Goal: Task Accomplishment & Management: Complete application form

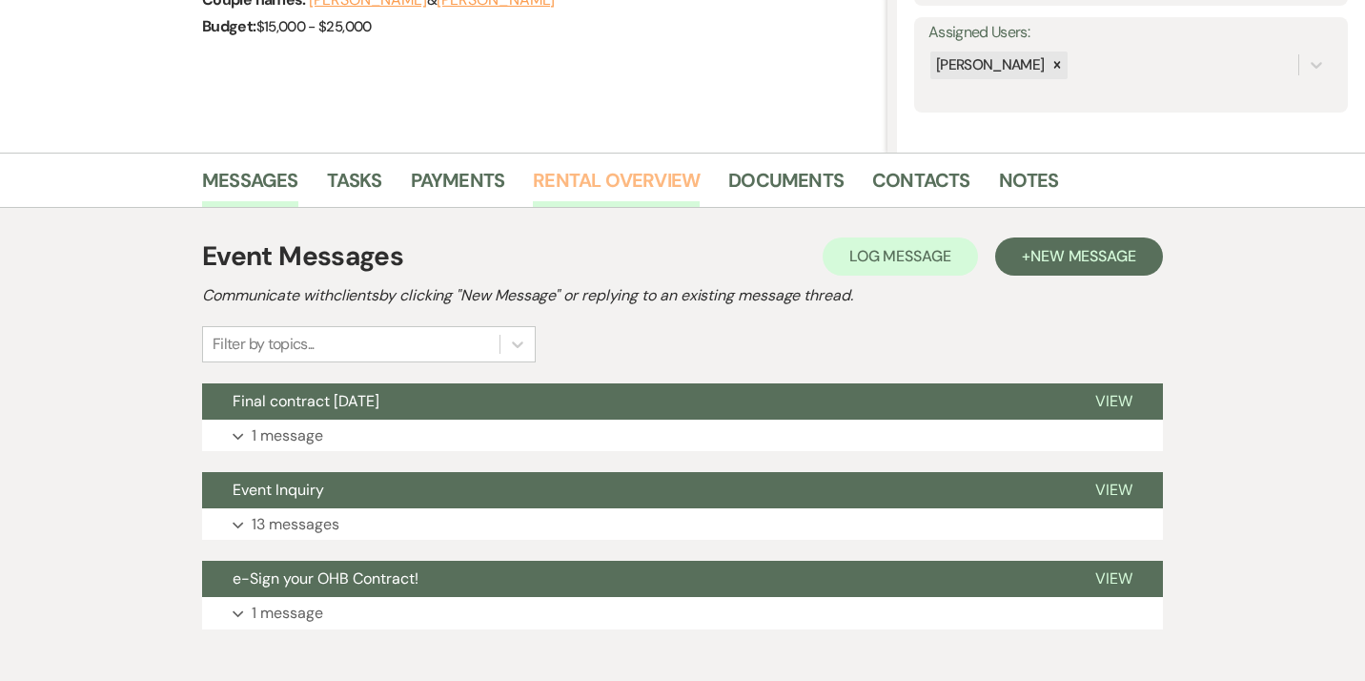
scroll to position [426, 0]
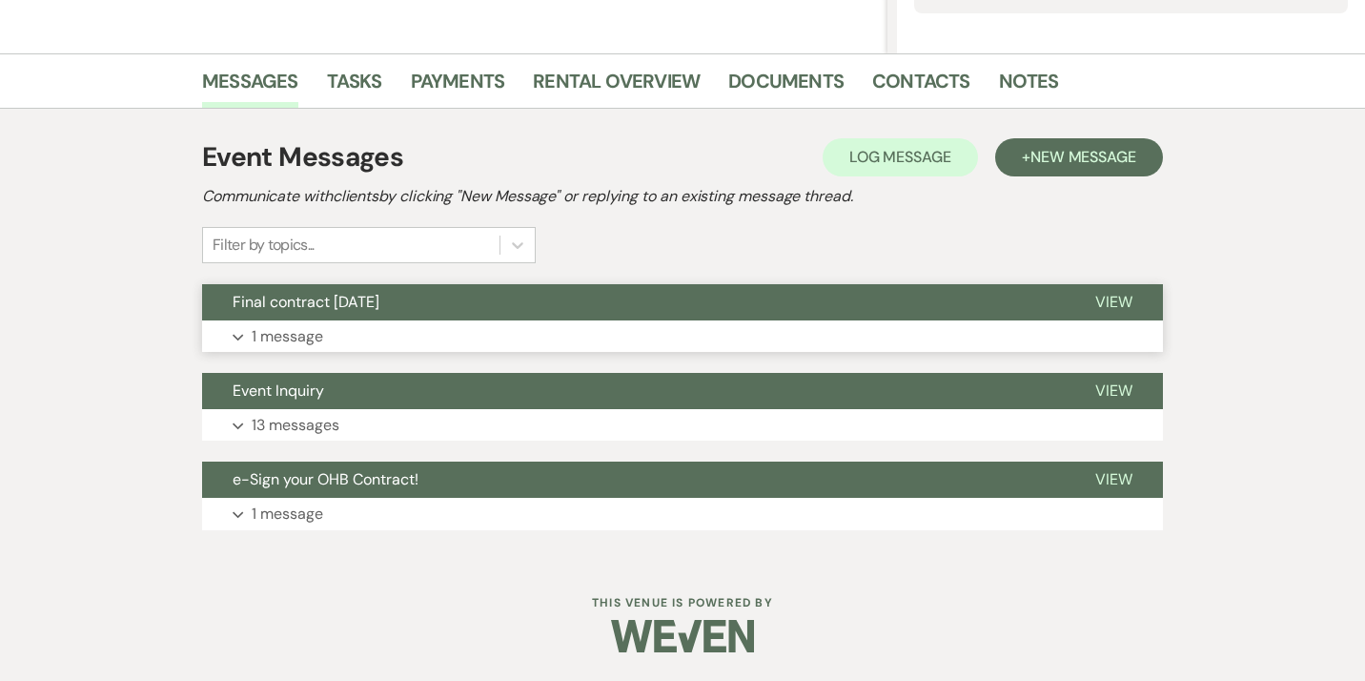
click at [691, 347] on button "Expand 1 message" at bounding box center [682, 336] width 961 height 32
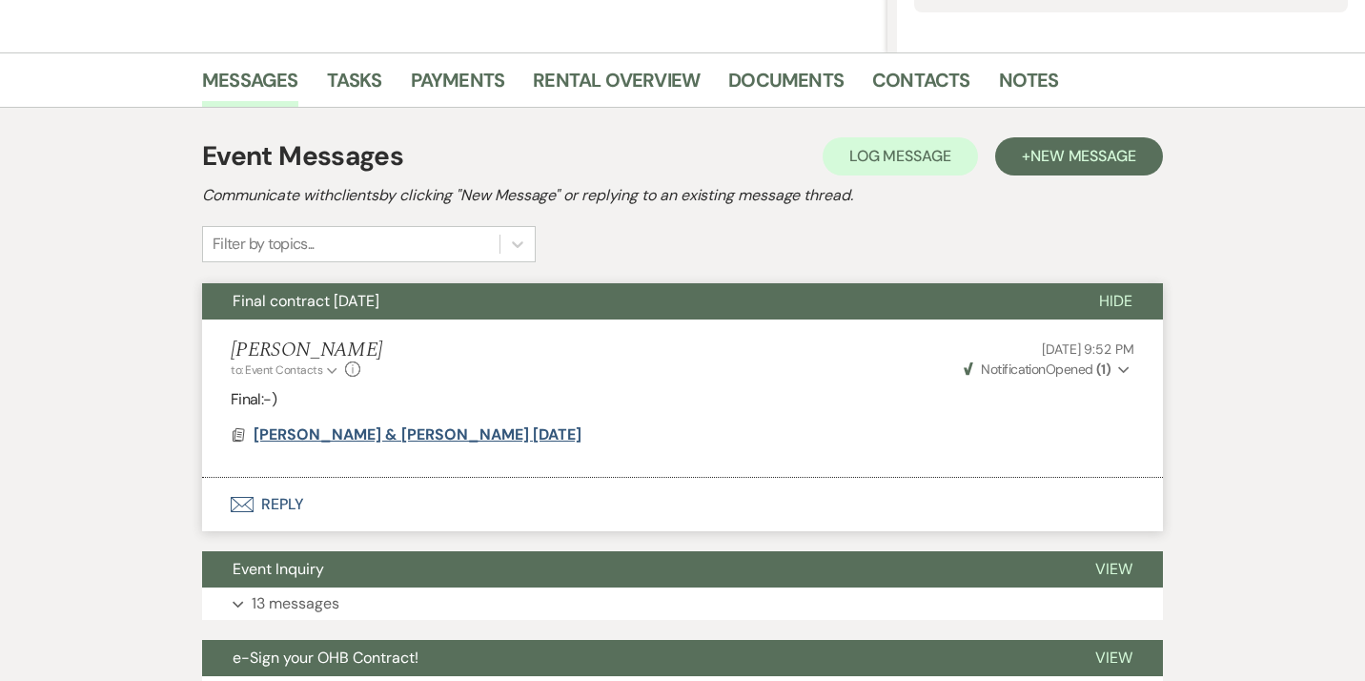
click at [419, 433] on span "[PERSON_NAME] & [PERSON_NAME] [DATE]" at bounding box center [418, 434] width 328 height 20
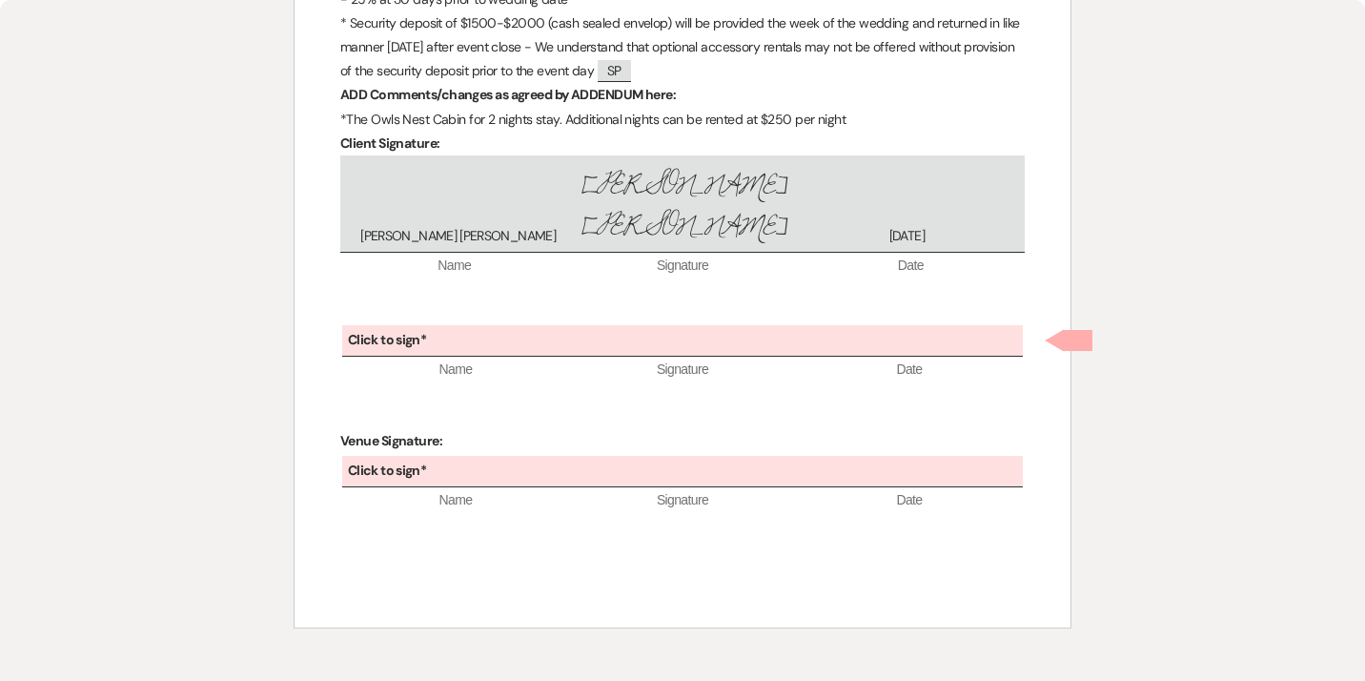
scroll to position [9269, 0]
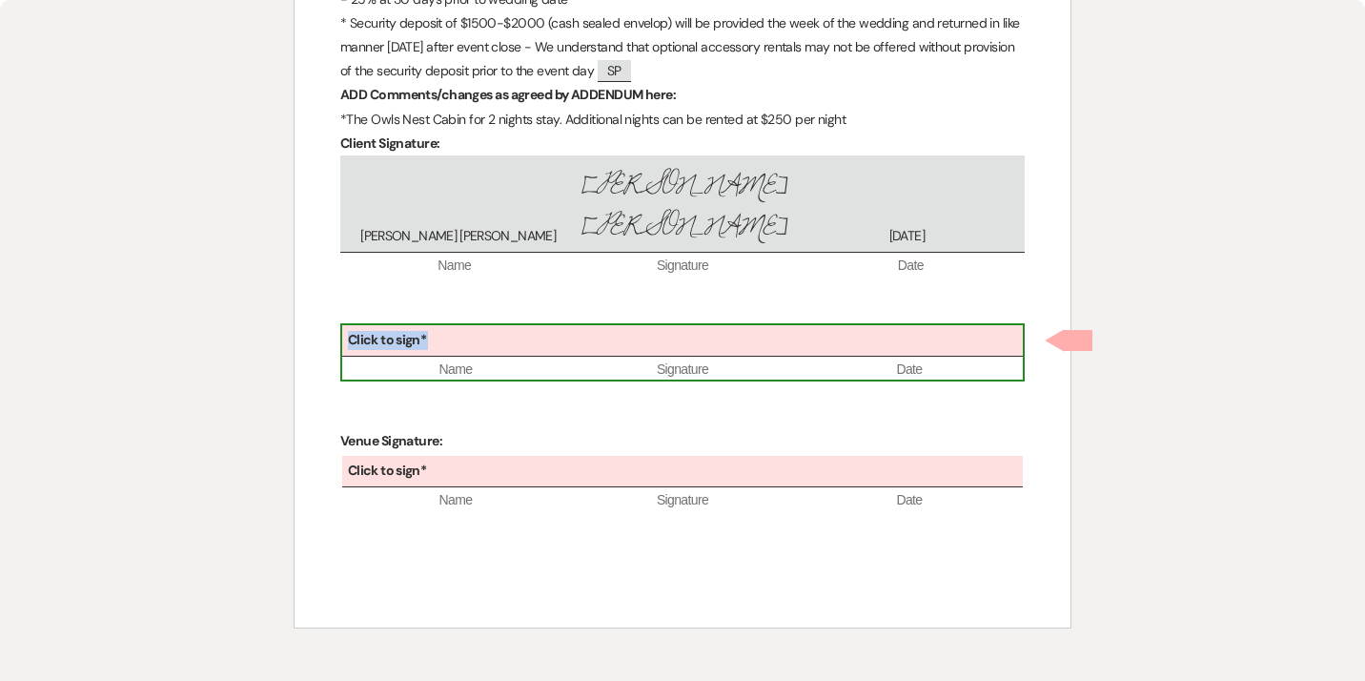
click at [613, 356] on div "Click to sign*" at bounding box center [682, 340] width 681 height 31
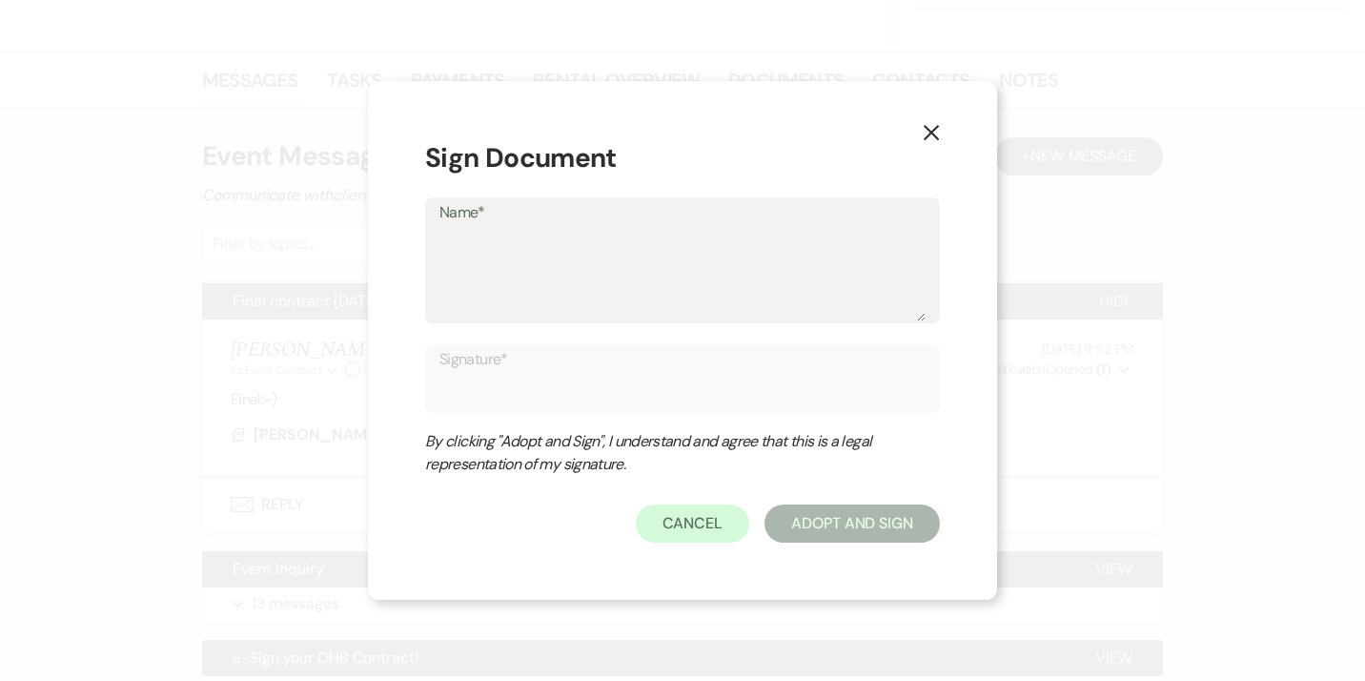
click at [554, 283] on textarea "Name*" at bounding box center [682, 273] width 486 height 95
type textarea "G"
type input "G"
type textarea "Gl"
type input "Gl"
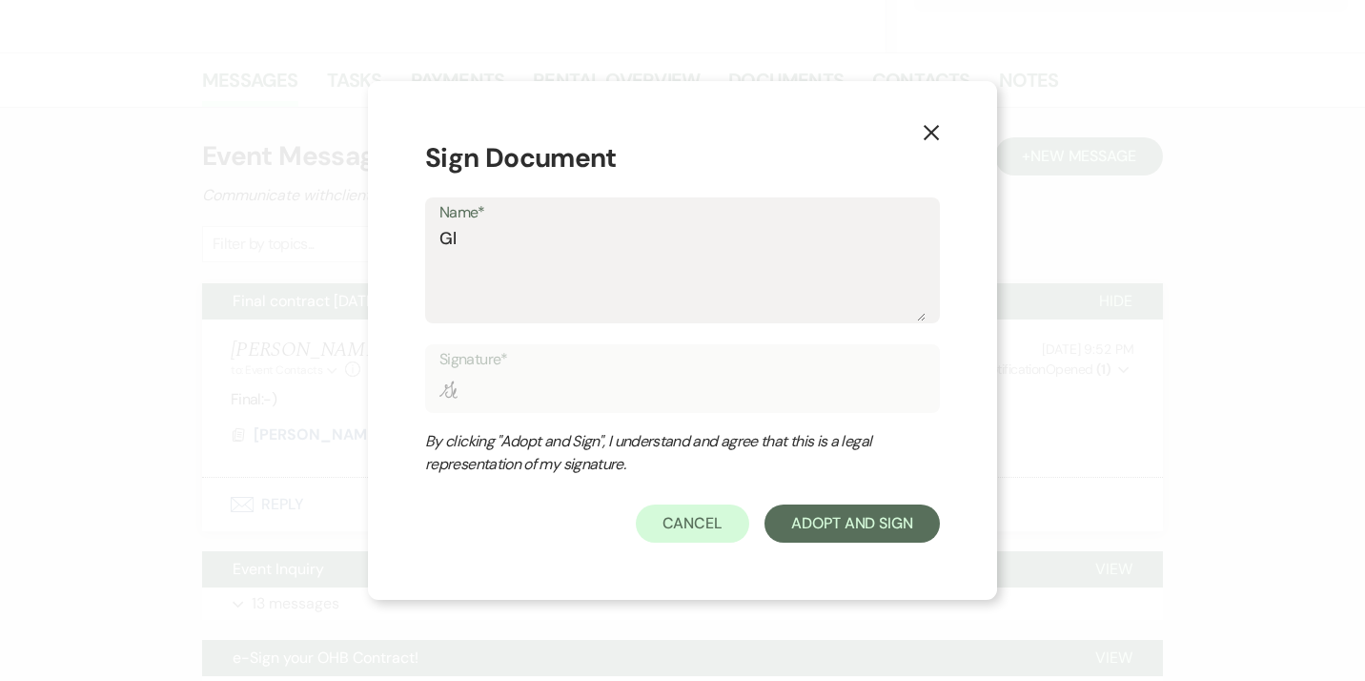
type textarea "Gle"
type input "Gle"
type textarea "[PERSON_NAME]"
type input "[PERSON_NAME]"
type textarea "[PERSON_NAME]"
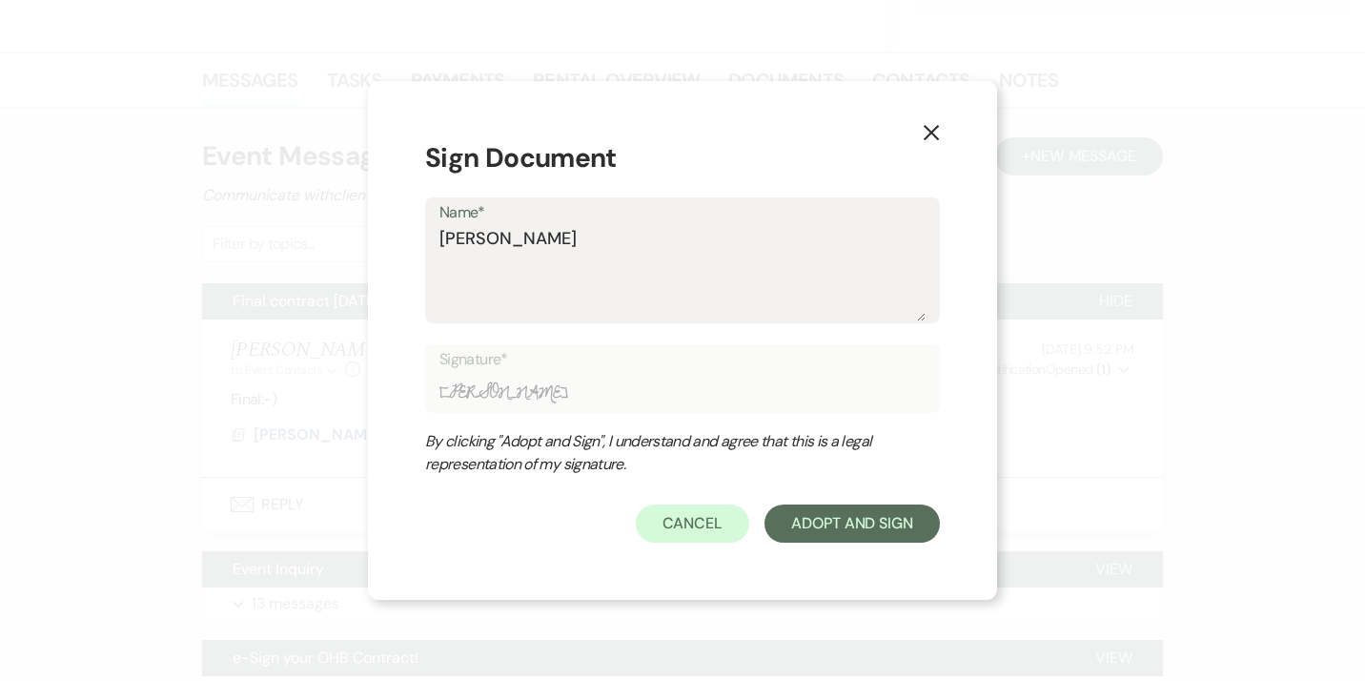
type input "[PERSON_NAME]"
type textarea "[PERSON_NAME]"
type input "[PERSON_NAME]"
type textarea "[PERSON_NAME]"
type input "[PERSON_NAME]"
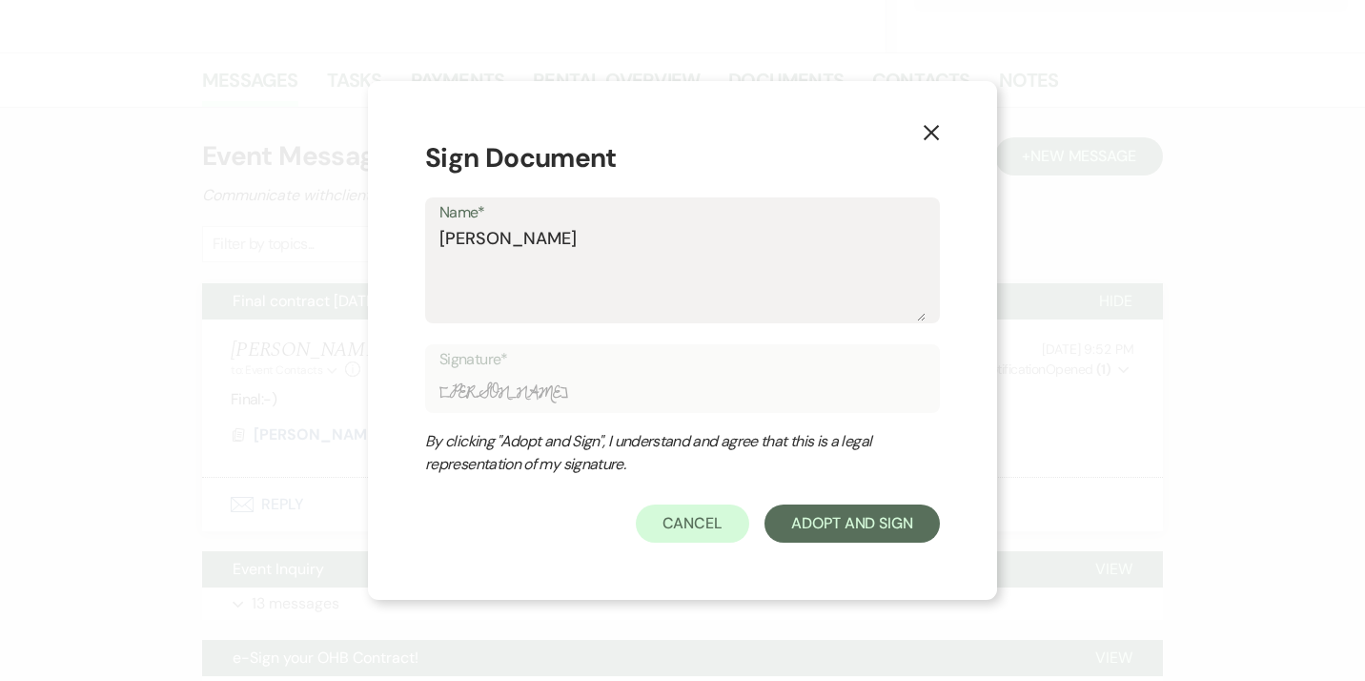
type textarea "[PERSON_NAME] Co"
type input "[PERSON_NAME] Co"
type textarea "[PERSON_NAME]"
type input "[PERSON_NAME]"
type textarea "[PERSON_NAME]"
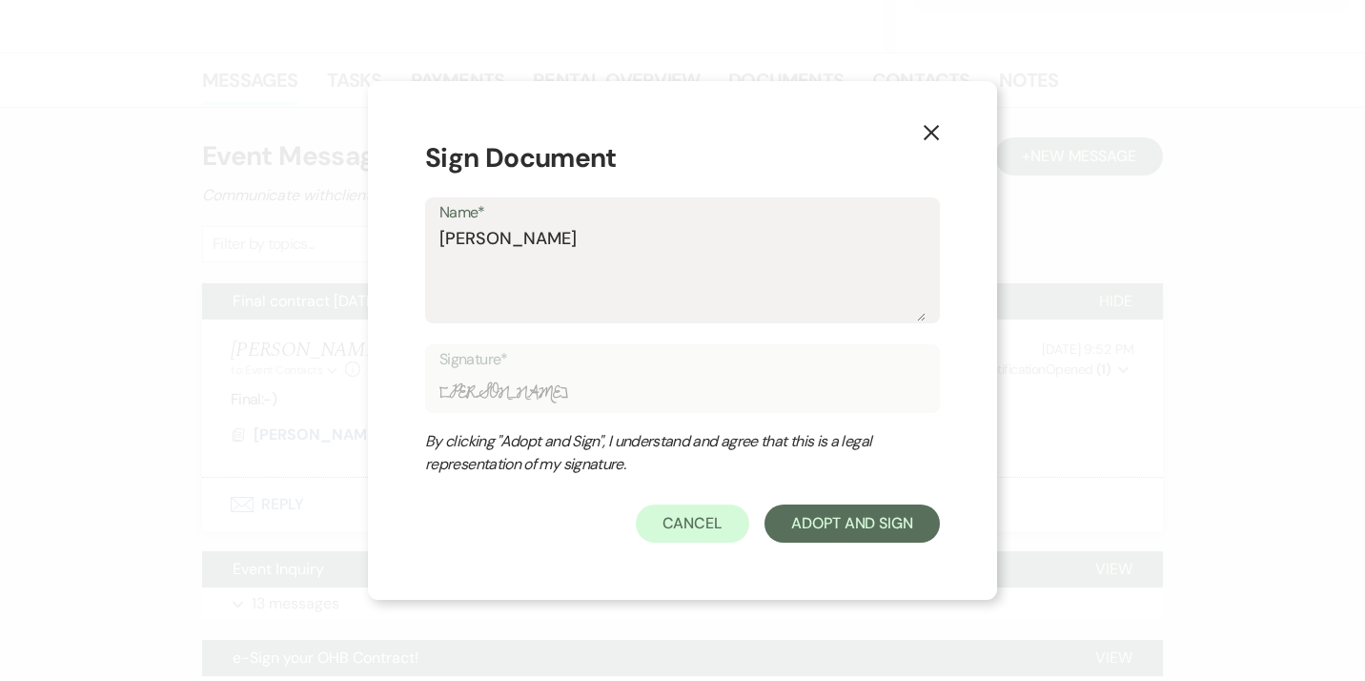
type input "[PERSON_NAME]"
type textarea "[PERSON_NAME]"
type input "[PERSON_NAME]"
type textarea "[PERSON_NAME]"
type input "[PERSON_NAME]"
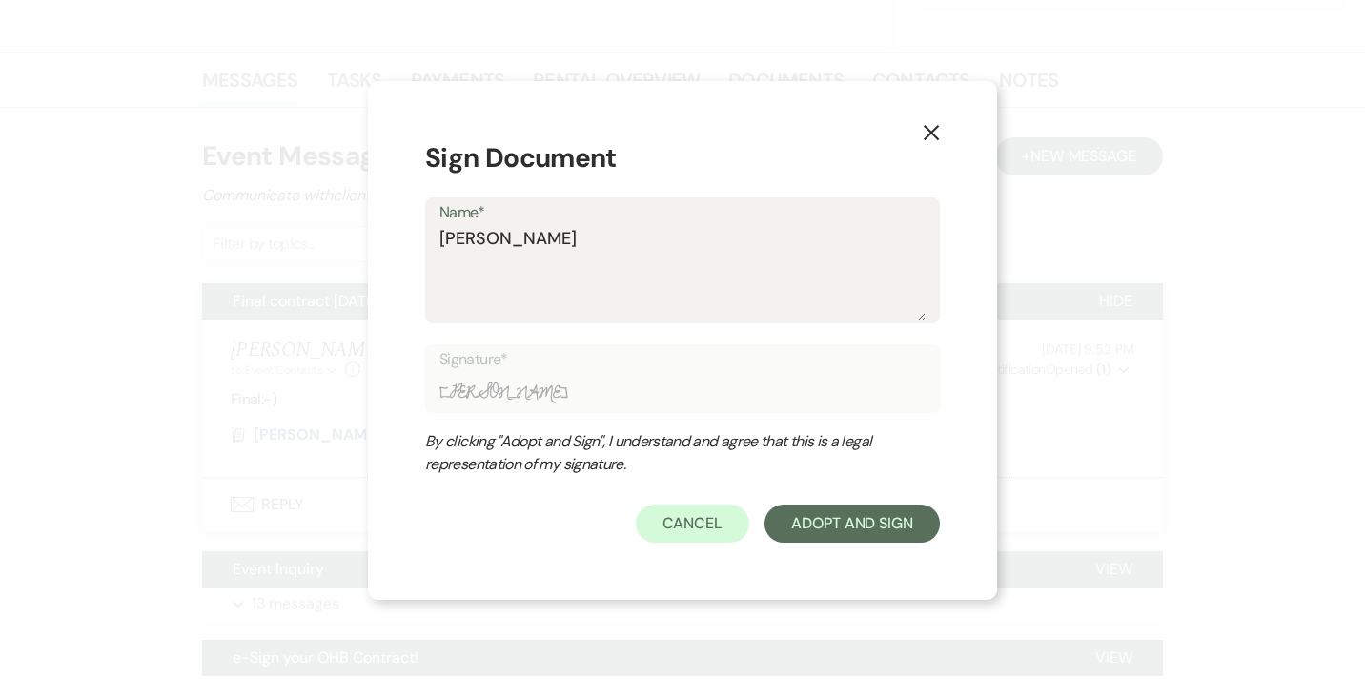
type textarea "[PERSON_NAME]"
type input "[PERSON_NAME]"
type textarea "[PERSON_NAME]"
type input "[PERSON_NAME]"
type textarea "[PERSON_NAME]"
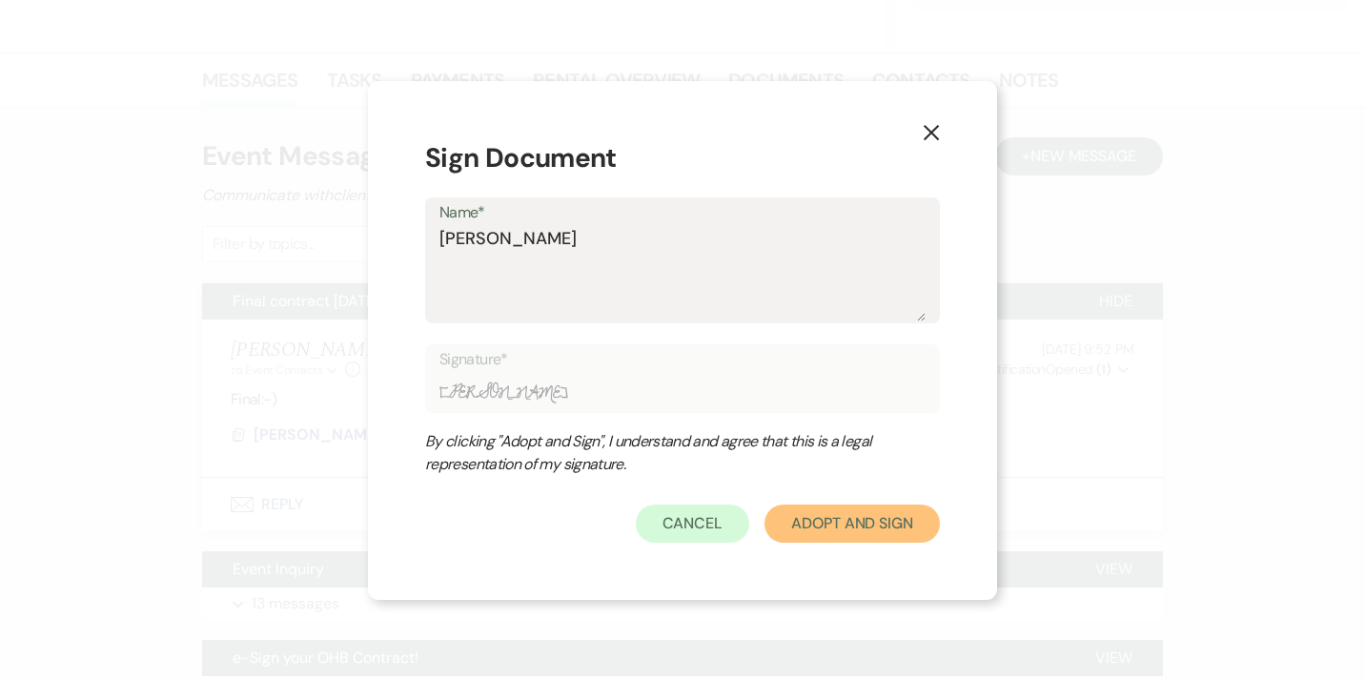
click at [832, 511] on button "Adopt And Sign" at bounding box center [851, 523] width 175 height 38
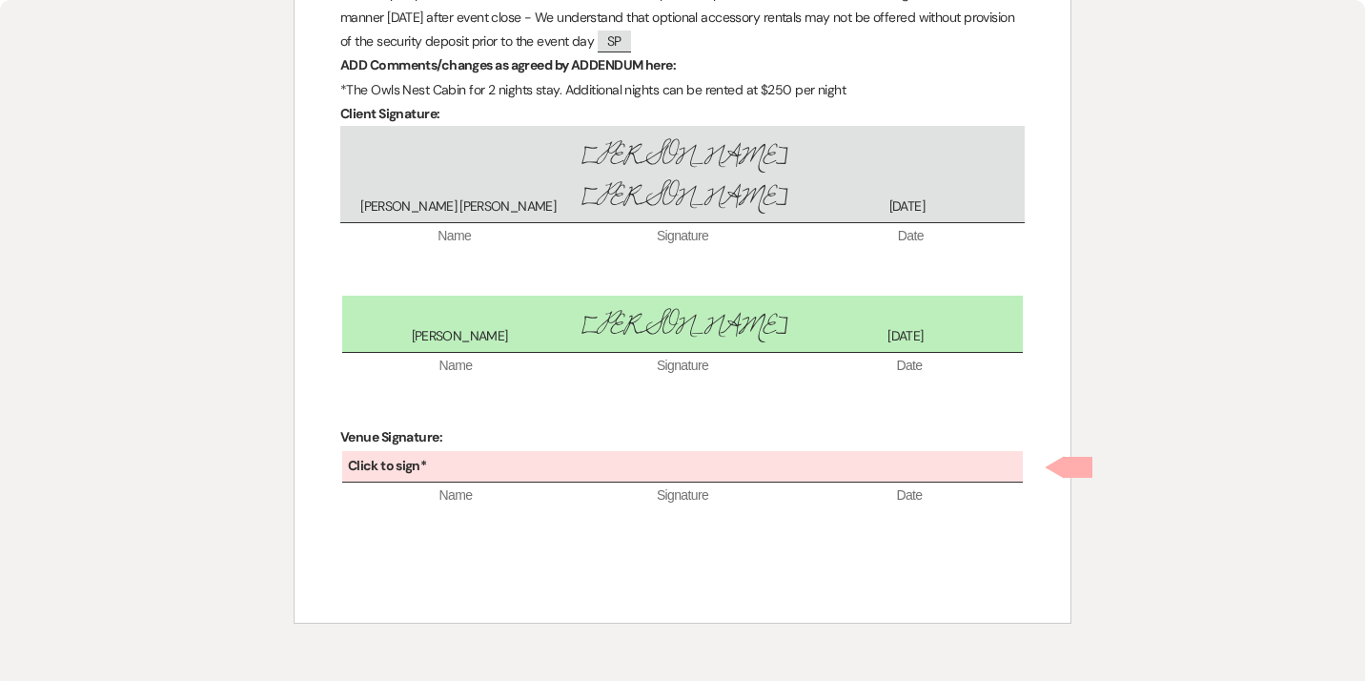
scroll to position [9307, 0]
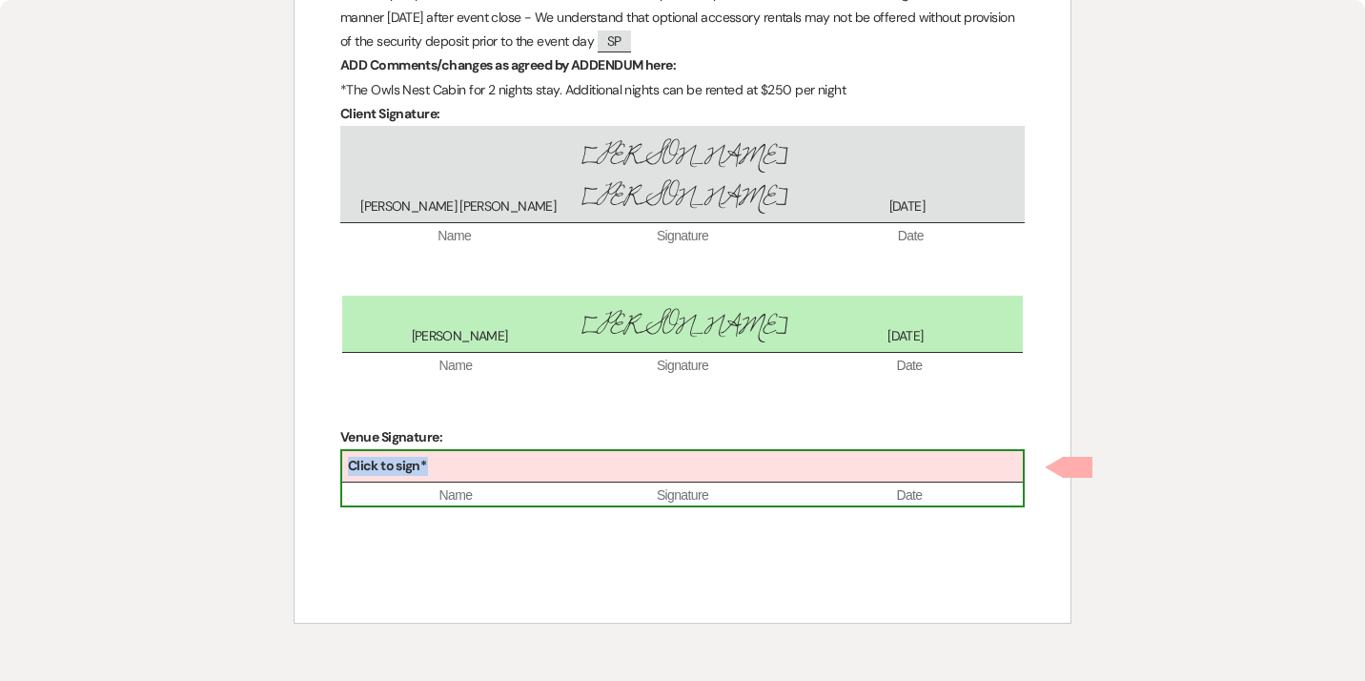
click at [497, 471] on div "Click to sign*" at bounding box center [682, 466] width 681 height 31
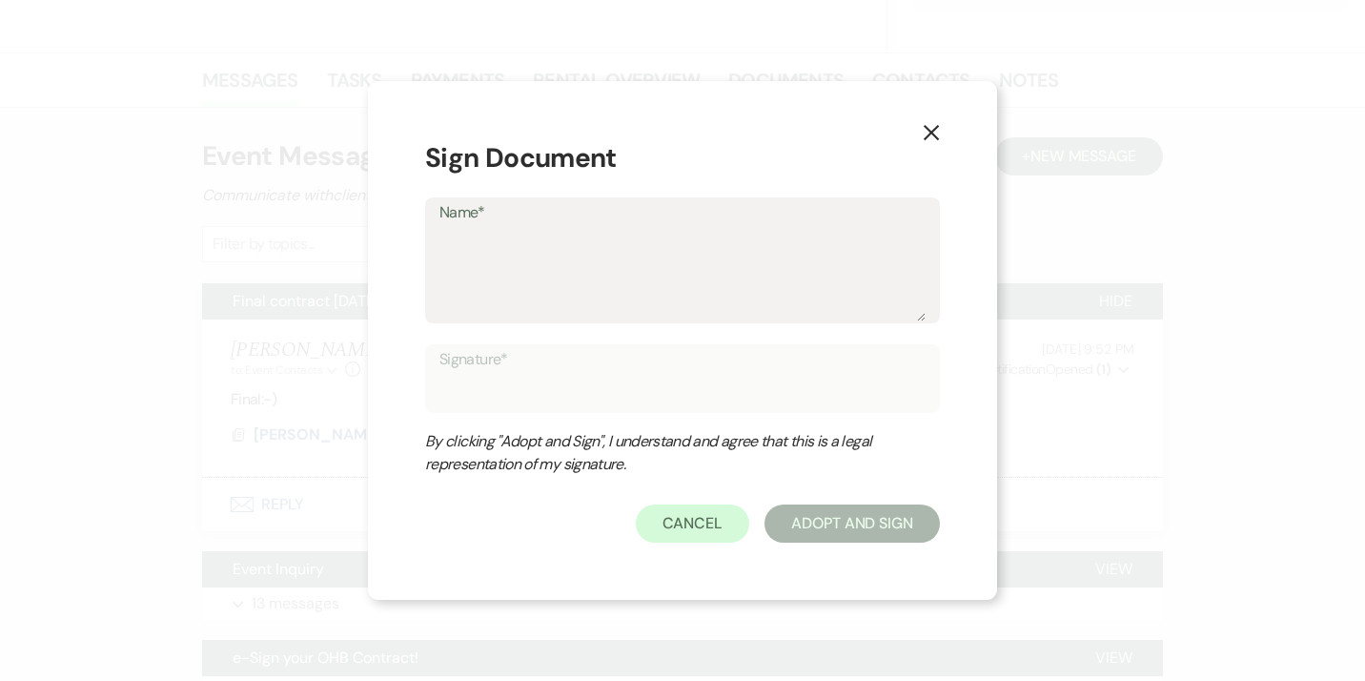
type textarea "K"
type input "K"
type textarea "Ke"
type input "Ke"
type textarea "[PERSON_NAME]"
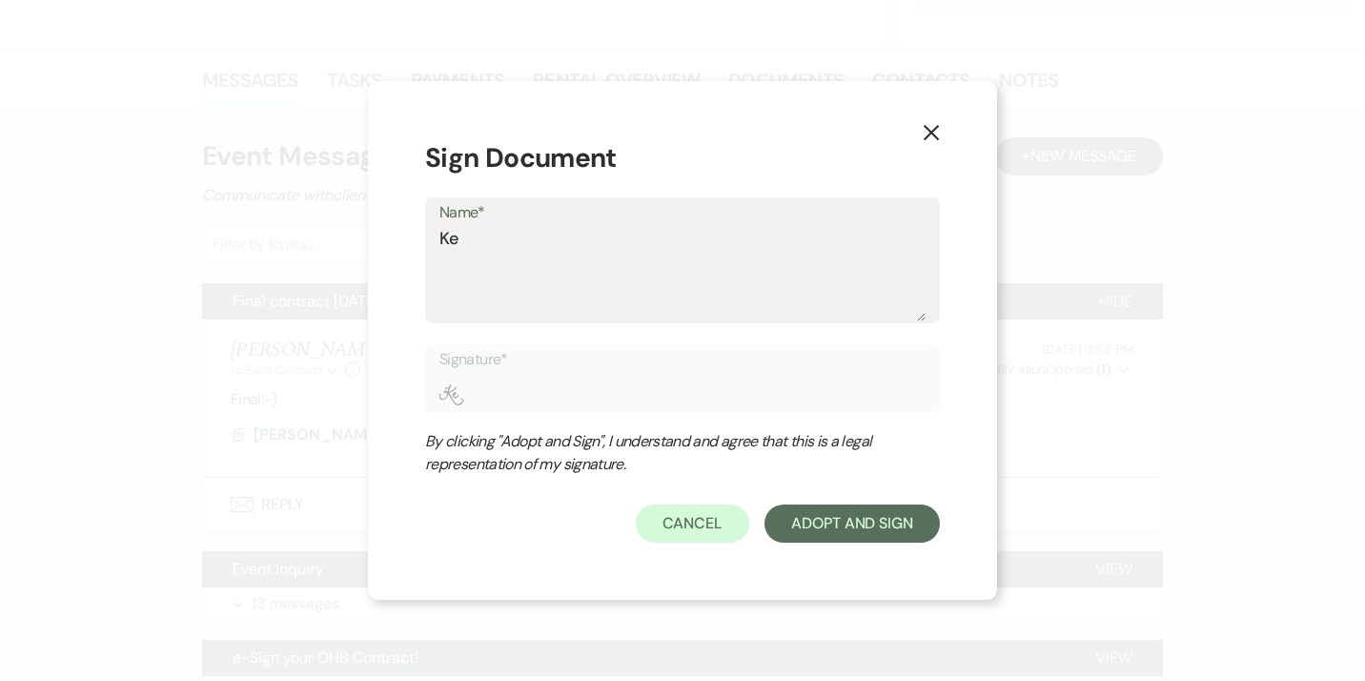
type input "[PERSON_NAME]"
type textarea "[PERSON_NAME]"
type input "[PERSON_NAME]"
type textarea "[PERSON_NAME]"
type input "[PERSON_NAME]"
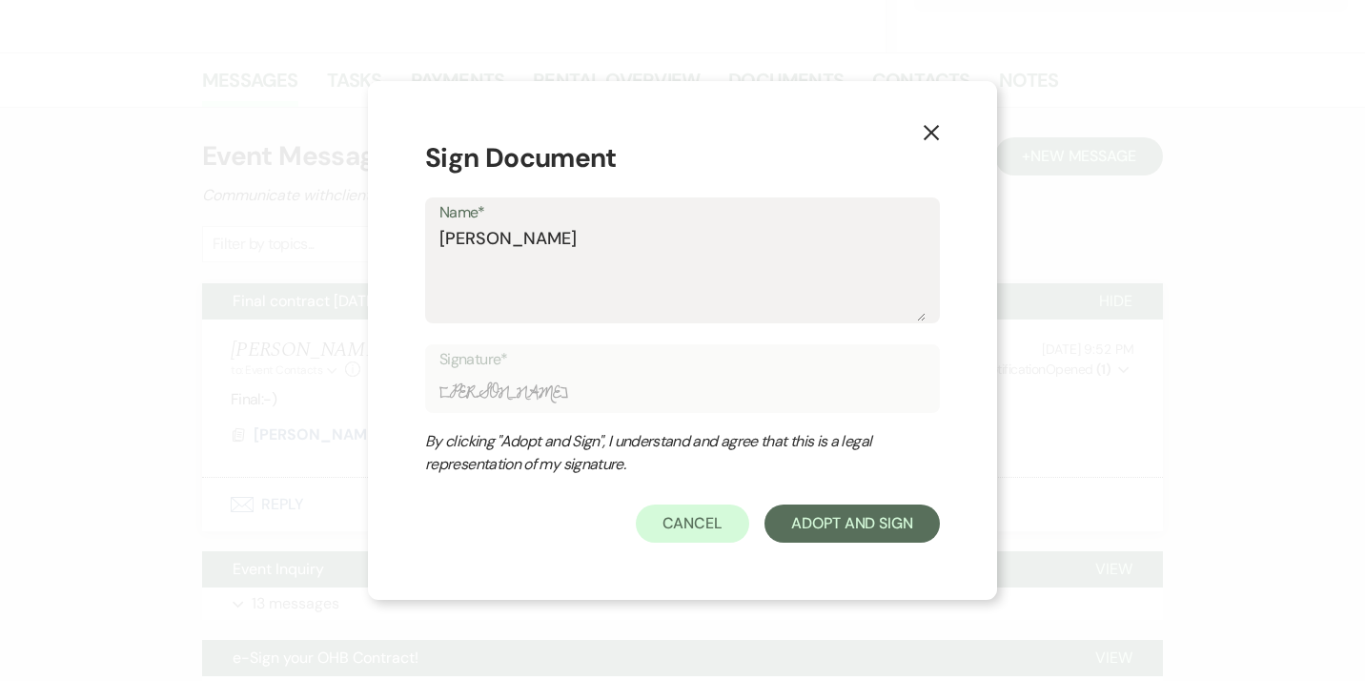
type textarea "[PERSON_NAME]"
type input "[PERSON_NAME]"
type textarea "[PERSON_NAME] C"
type input "[PERSON_NAME] C"
type textarea "[PERSON_NAME] Co"
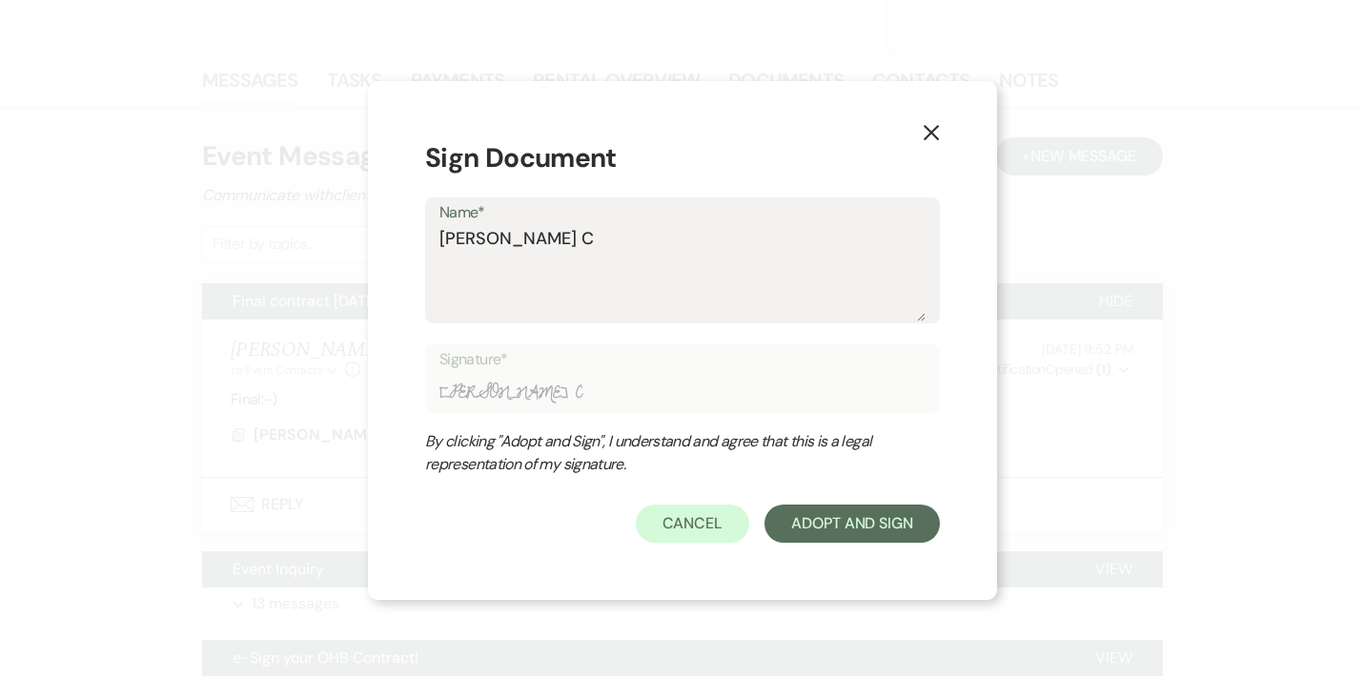
type input "[PERSON_NAME] Co"
type textarea "[PERSON_NAME] Cor"
type input "[PERSON_NAME] Cor"
type textarea "[PERSON_NAME]"
type input "[PERSON_NAME]"
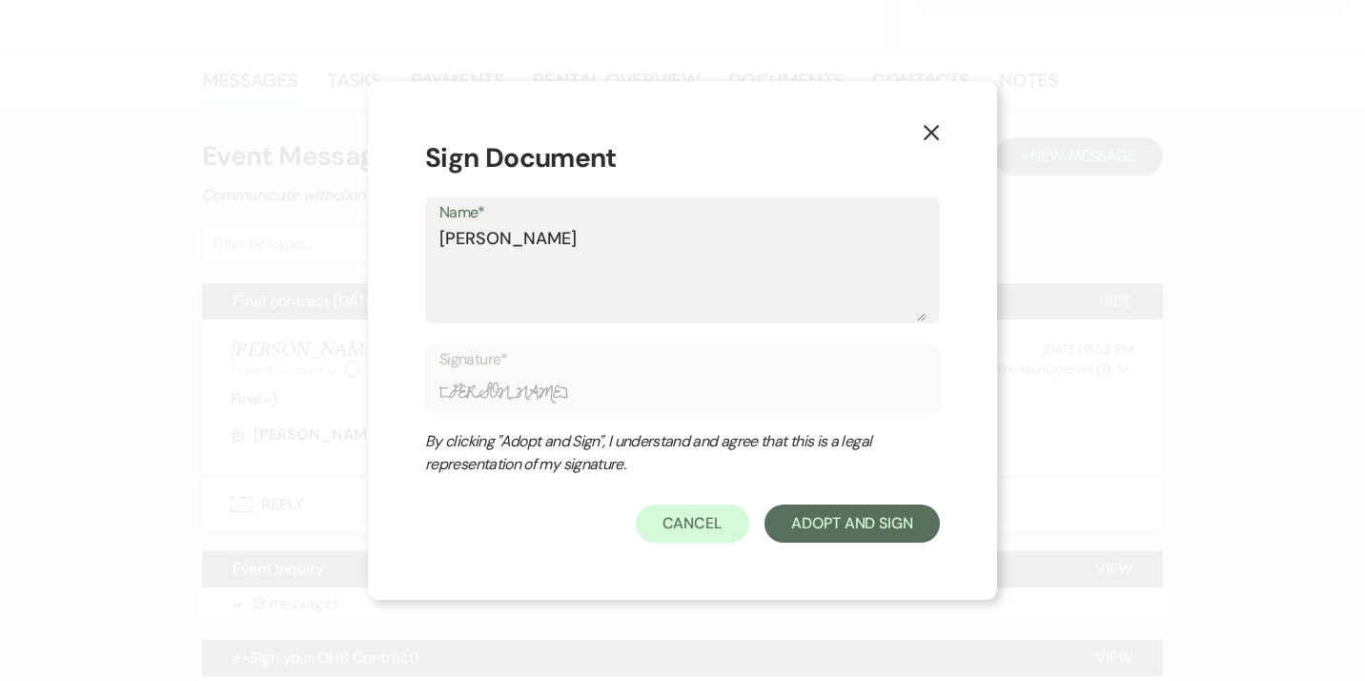
type textarea "[PERSON_NAME]"
type input "[PERSON_NAME]"
type textarea "[PERSON_NAME]"
type input "[PERSON_NAME]"
type textarea "[PERSON_NAME]"
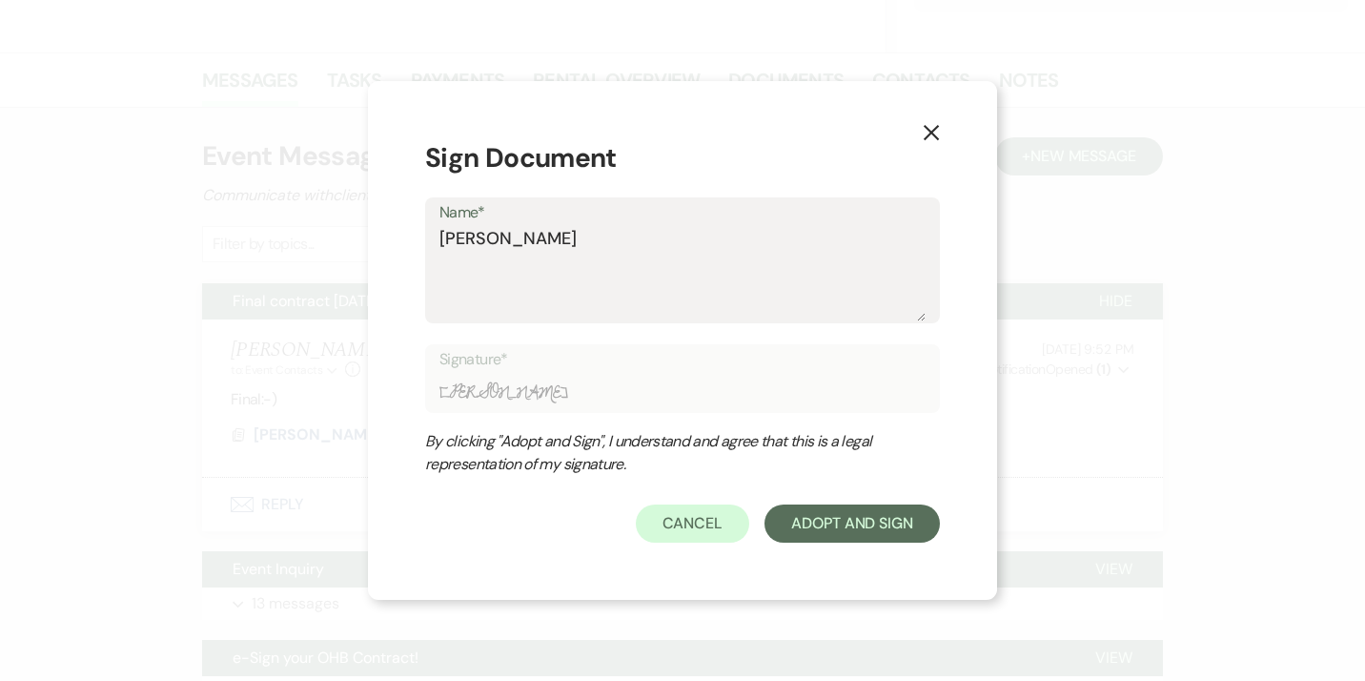
type input "[PERSON_NAME]"
type textarea "[PERSON_NAME]"
type input "[PERSON_NAME]"
type textarea "[PERSON_NAME]"
click at [828, 542] on button "Adopt And Sign" at bounding box center [851, 523] width 175 height 38
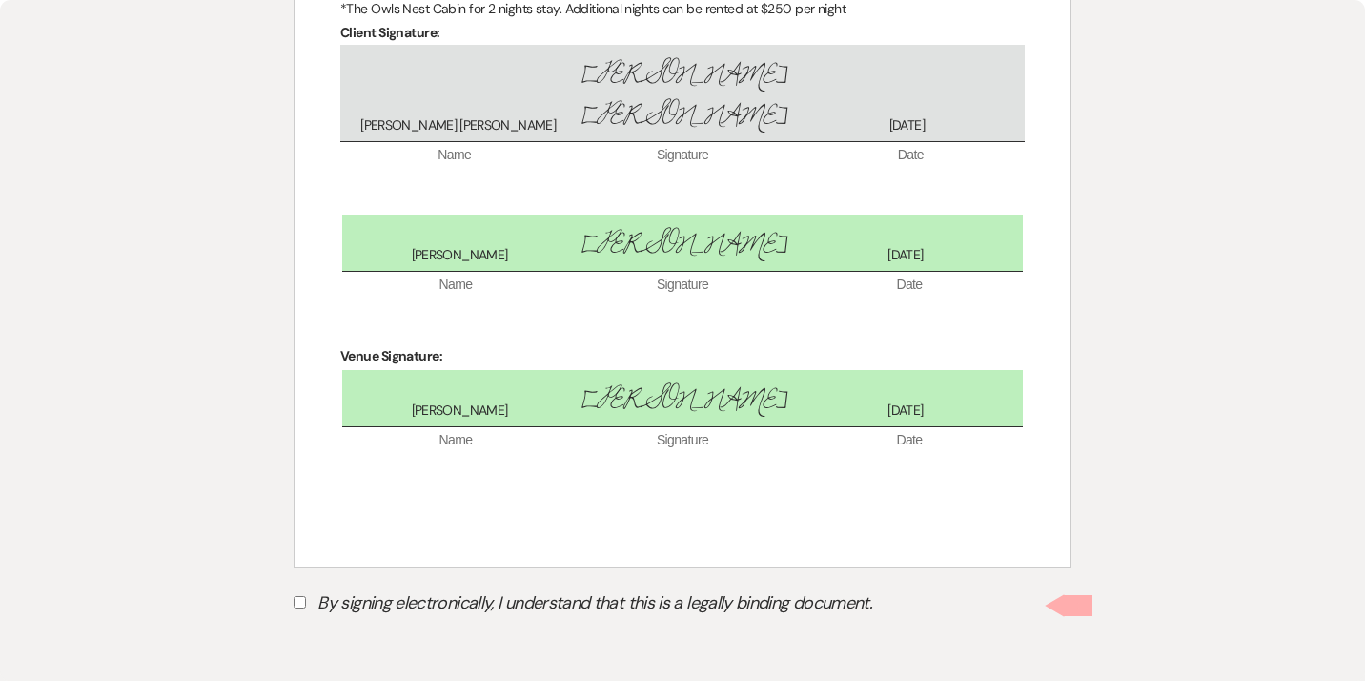
scroll to position [9389, 0]
click at [298, 604] on input "By signing electronically, I understand that this is a legally binding document." at bounding box center [300, 602] width 12 height 12
checkbox input "true"
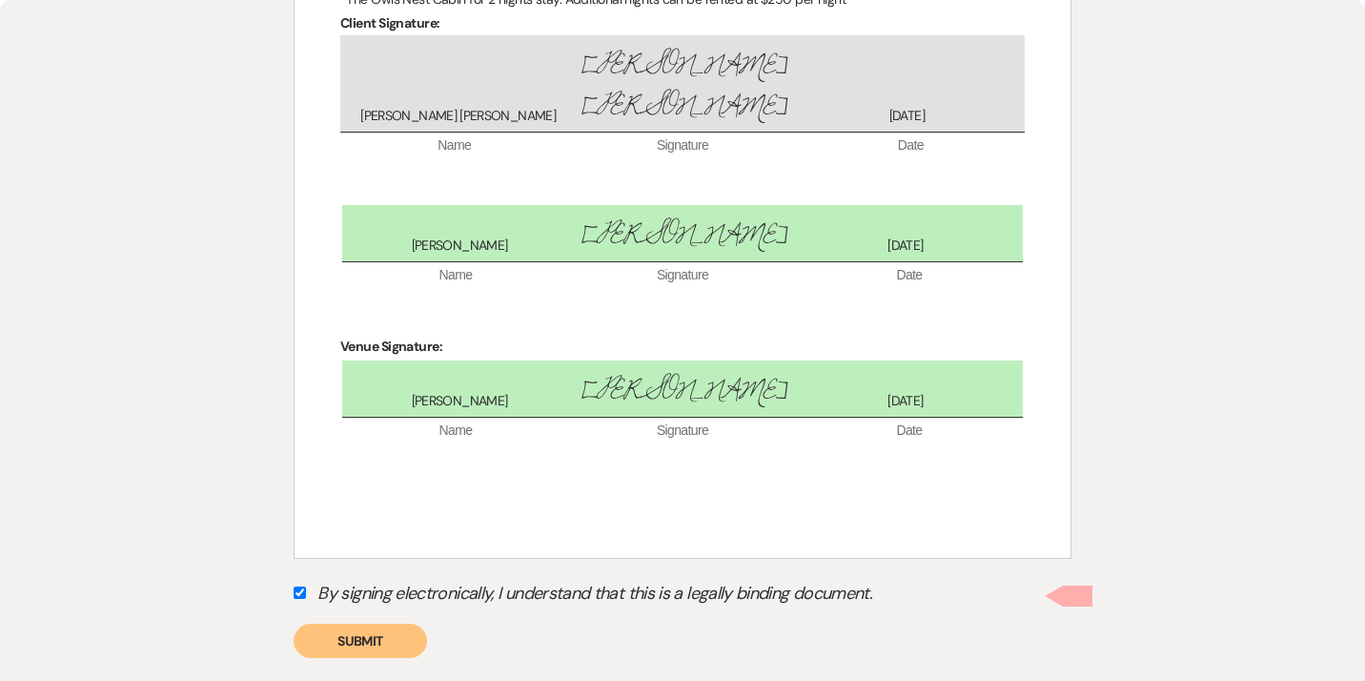
click at [386, 658] on button "Submit" at bounding box center [360, 640] width 133 height 34
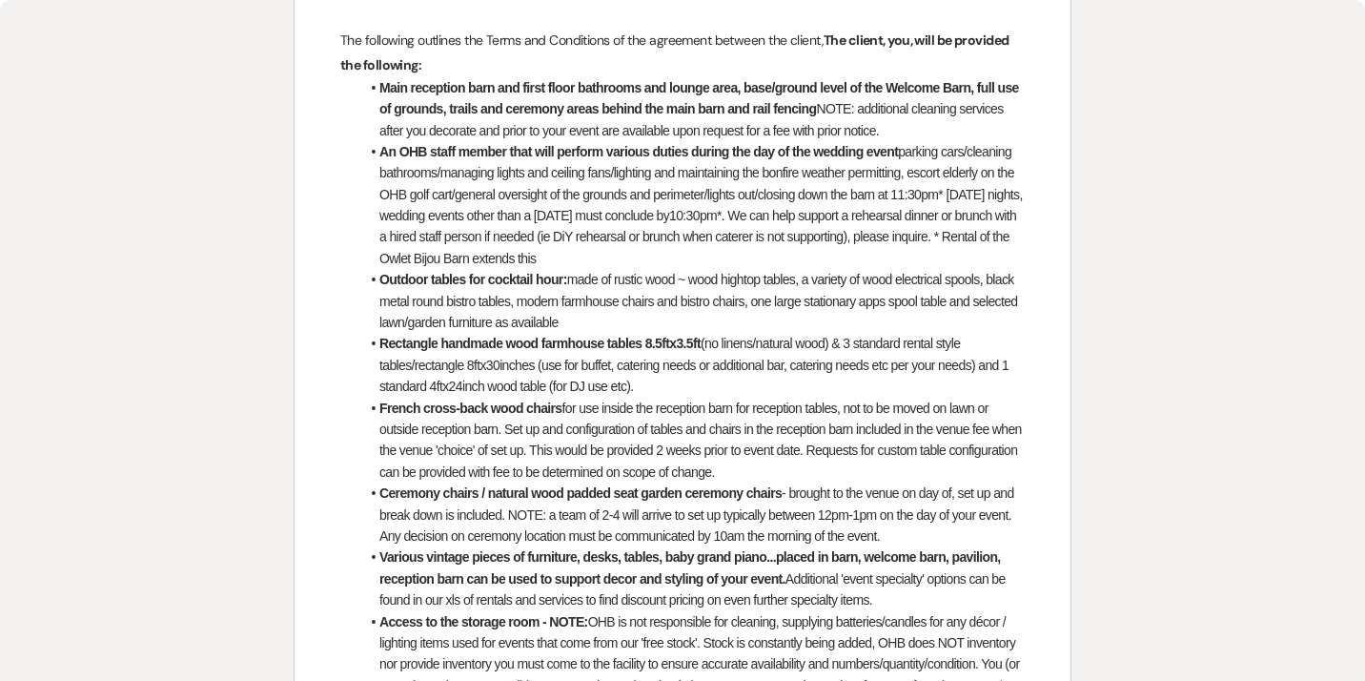
scroll to position [0, 0]
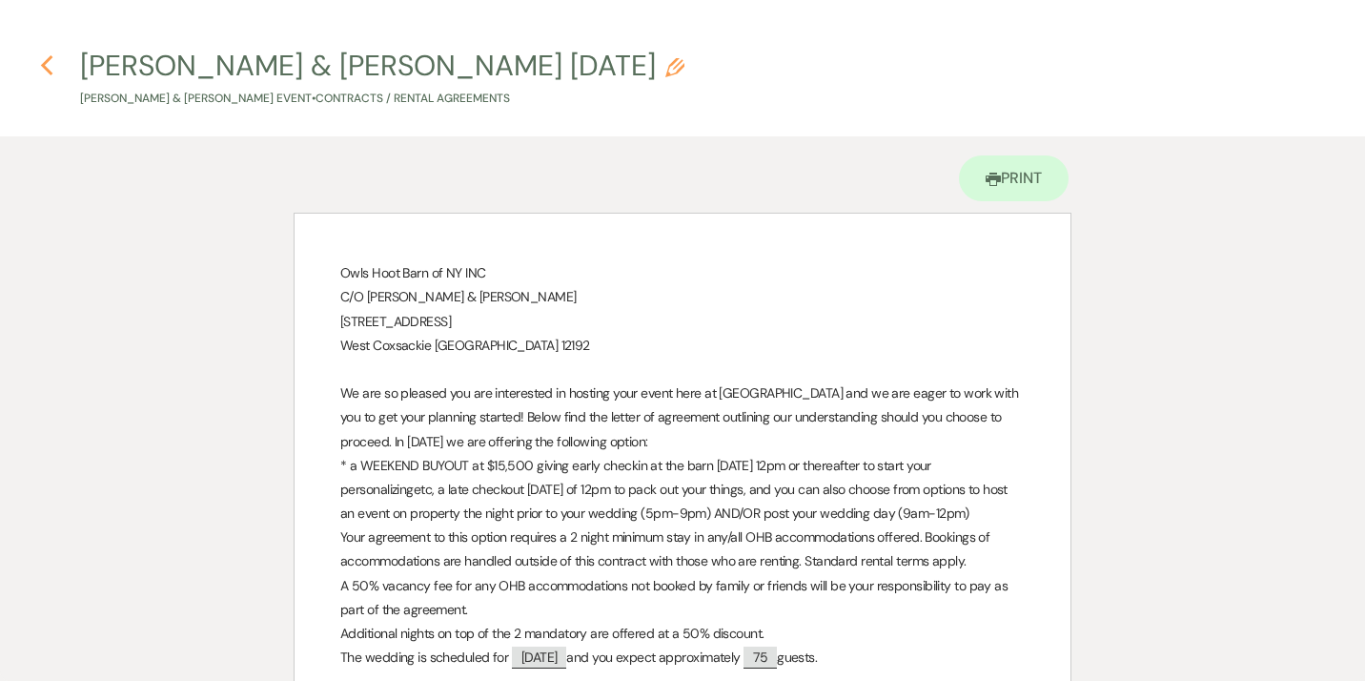
click at [44, 64] on use "button" at bounding box center [46, 65] width 12 height 21
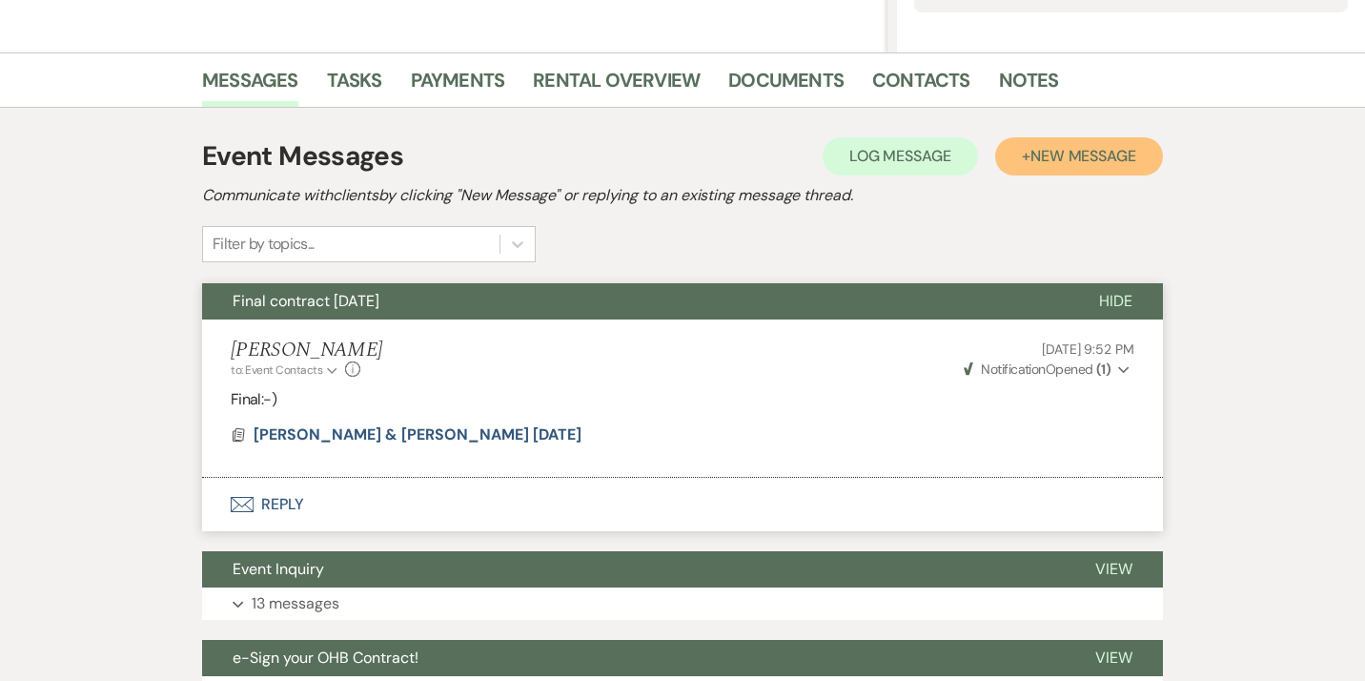
click at [1057, 152] on span "New Message" at bounding box center [1083, 156] width 106 height 20
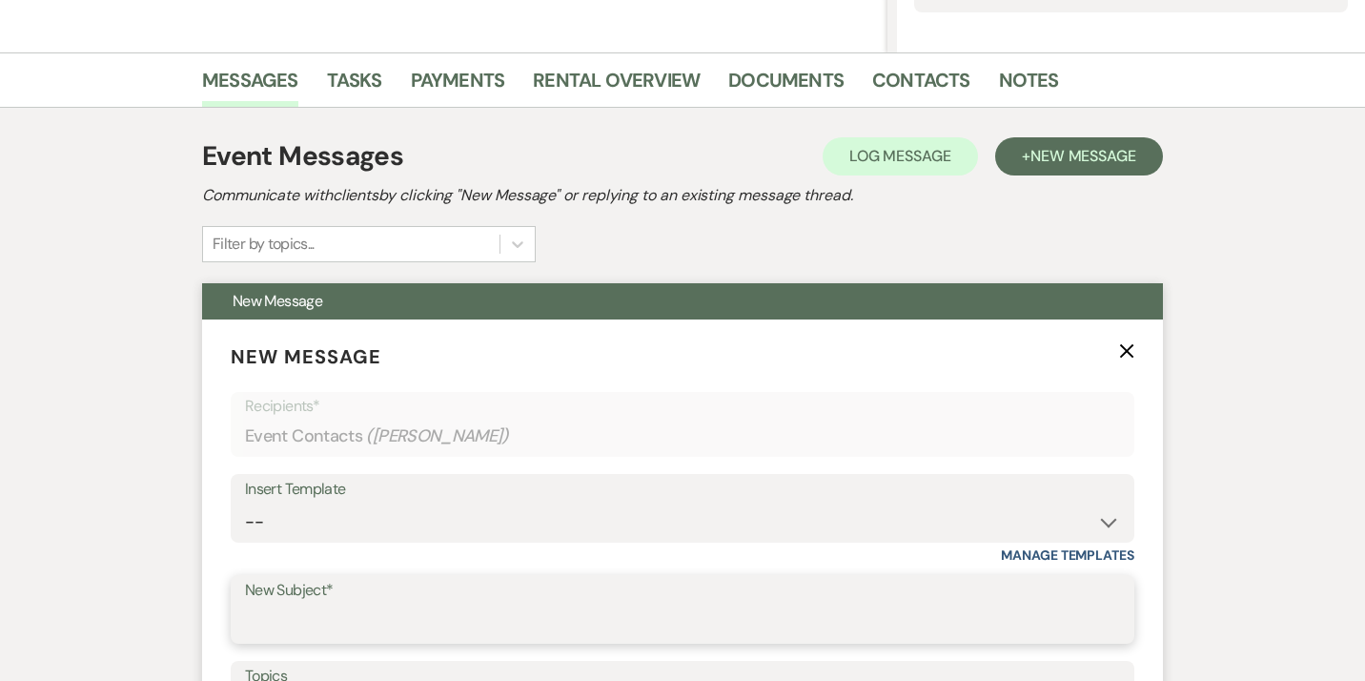
click at [330, 637] on input "New Subject*" at bounding box center [682, 622] width 875 height 37
type input "I"
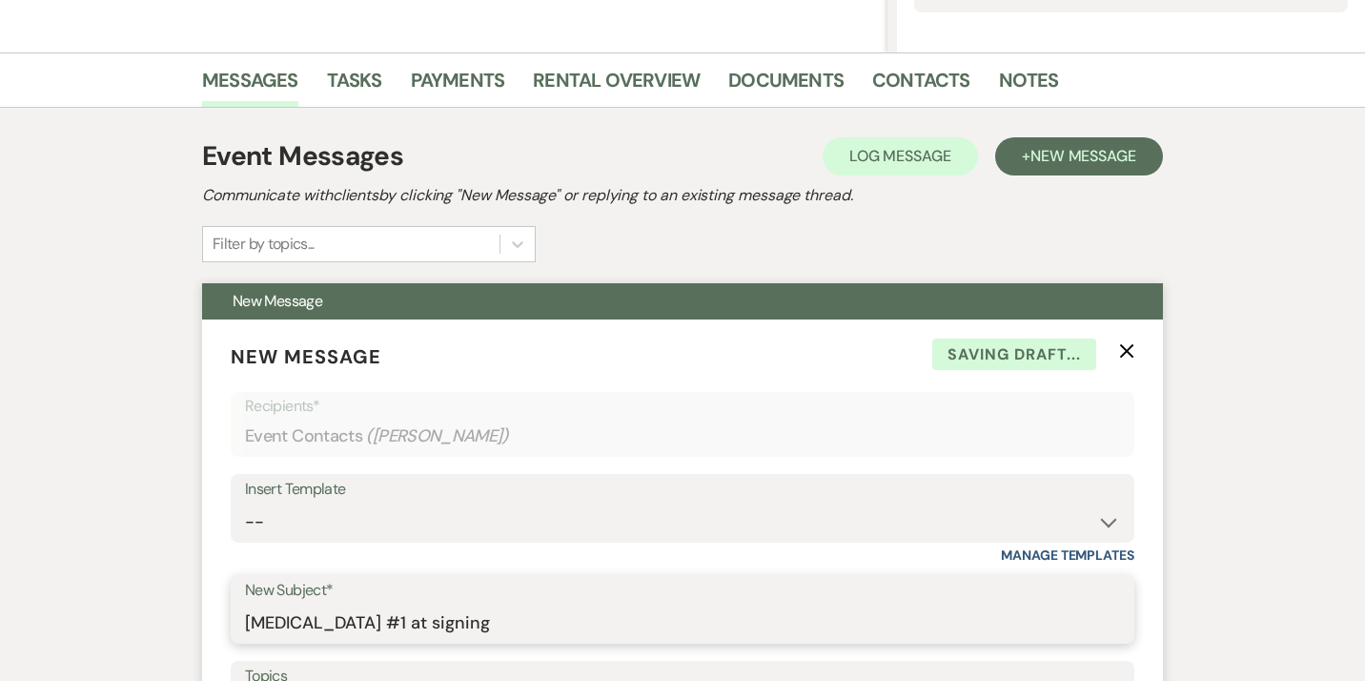
click at [356, 624] on input "[MEDICAL_DATA] #1 at signing" at bounding box center [682, 622] width 875 height 37
click at [420, 627] on input "[MEDICAL_DATA] #1 - signing" at bounding box center [682, 622] width 875 height 37
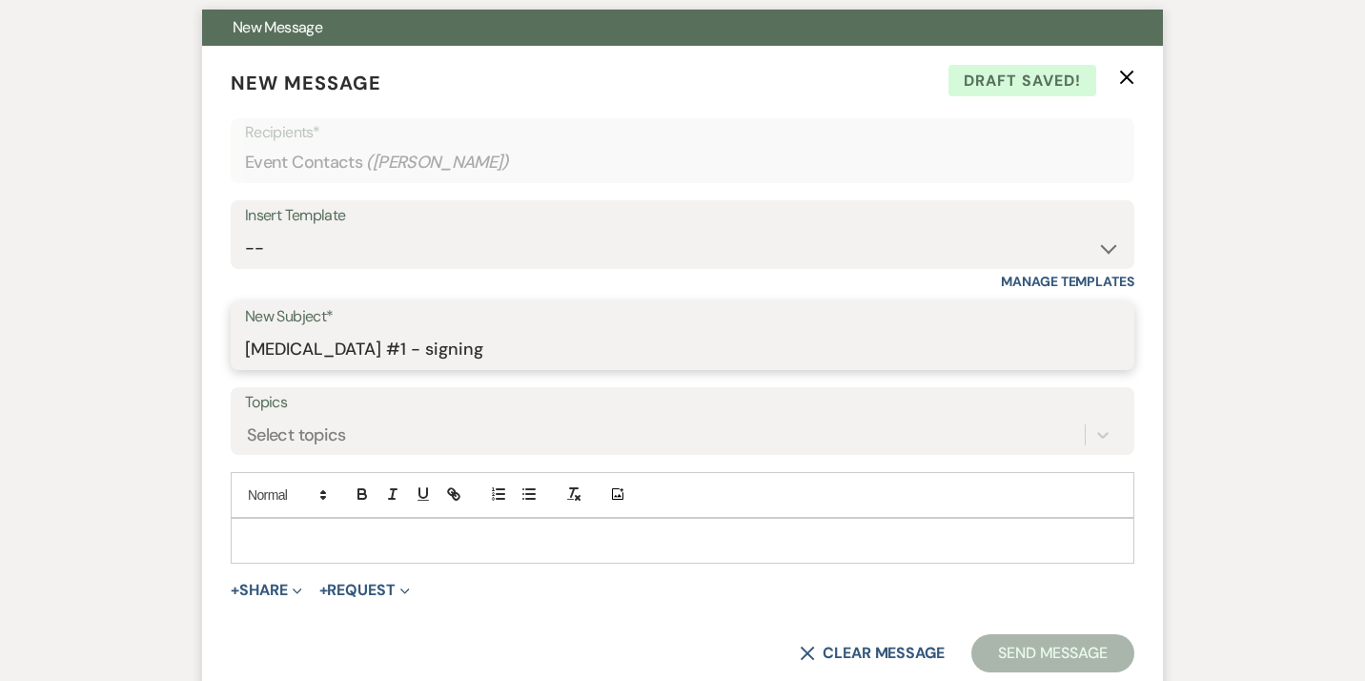
scroll to position [699, 0]
type input "[MEDICAL_DATA] #1 - signing"
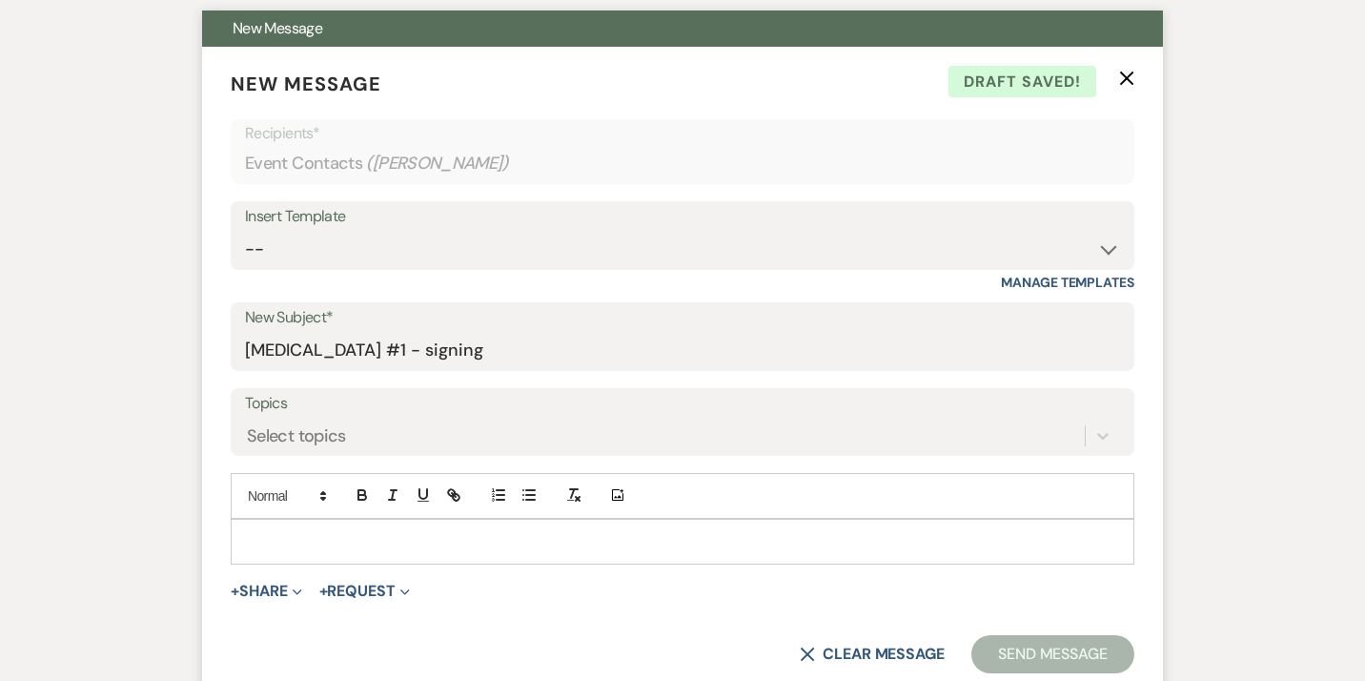
click at [350, 543] on p at bounding box center [682, 541] width 873 height 21
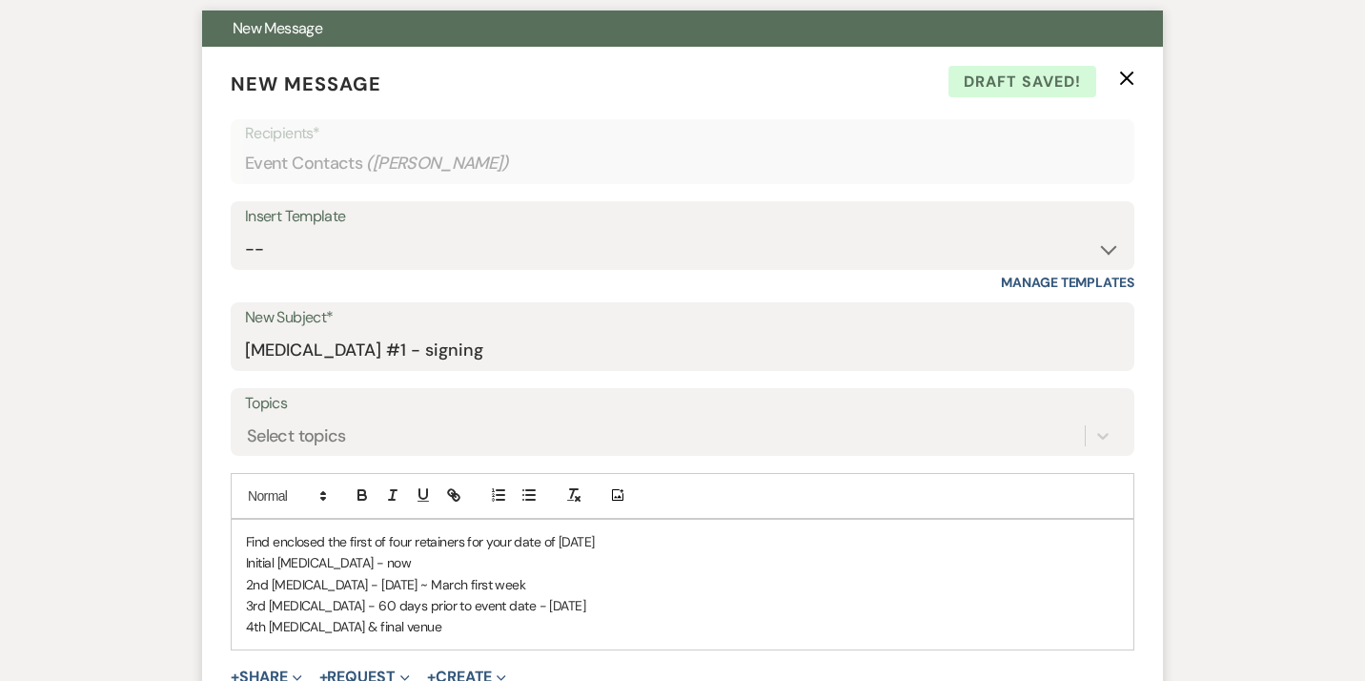
click at [323, 626] on p "4th [MEDICAL_DATA] & final venue" at bounding box center [682, 626] width 873 height 21
click at [399, 632] on p "4th [MEDICAL_DATA] for final venue" at bounding box center [682, 626] width 873 height 21
click at [572, 603] on p "3rd [MEDICAL_DATA] - 60 days prior to event date - [DATE]" at bounding box center [682, 605] width 873 height 21
click at [501, 581] on p "2nd [MEDICAL_DATA] - [DATE] ~ March first week" at bounding box center [682, 584] width 873 height 21
click at [620, 601] on p "3rd [MEDICAL_DATA] - 60 days prior to event date - [DATE]" at bounding box center [682, 605] width 873 height 21
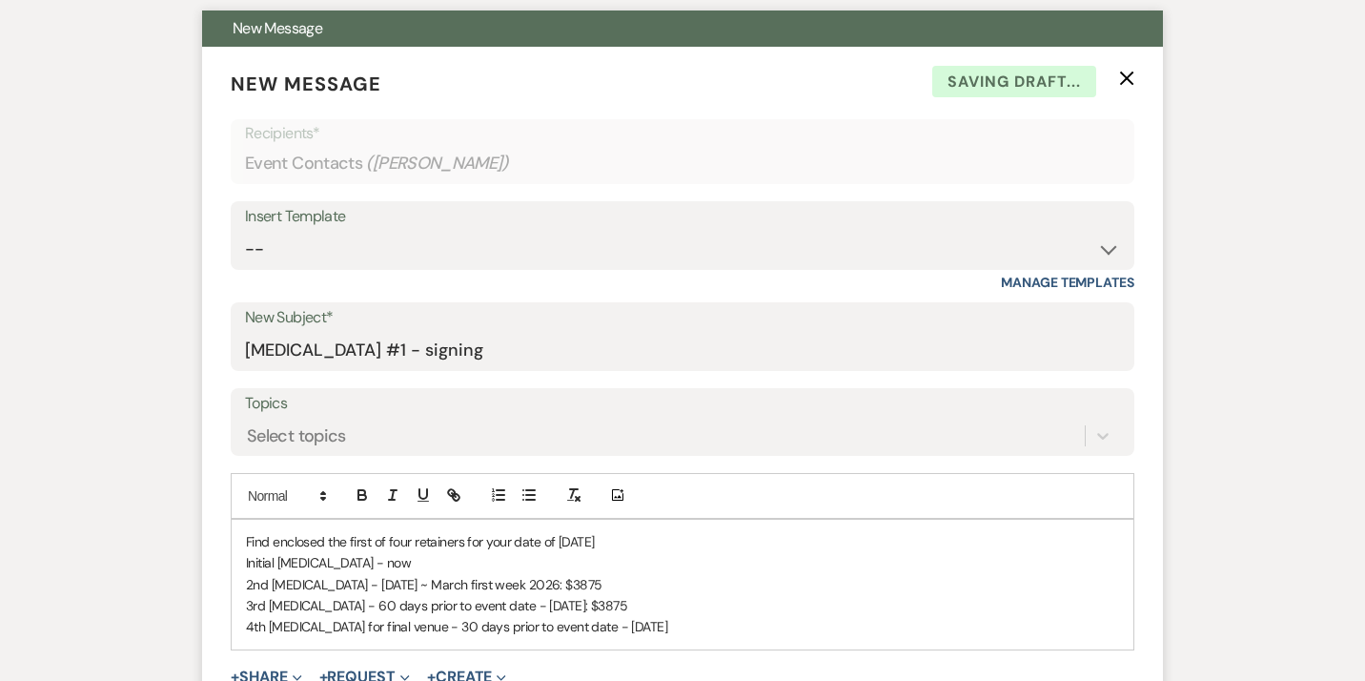
click at [665, 628] on p "4th [MEDICAL_DATA] for final venue - 30 days prior to event date - [DATE]" at bounding box center [682, 626] width 873 height 21
click at [370, 563] on p "Initial [MEDICAL_DATA] - now" at bounding box center [682, 562] width 873 height 21
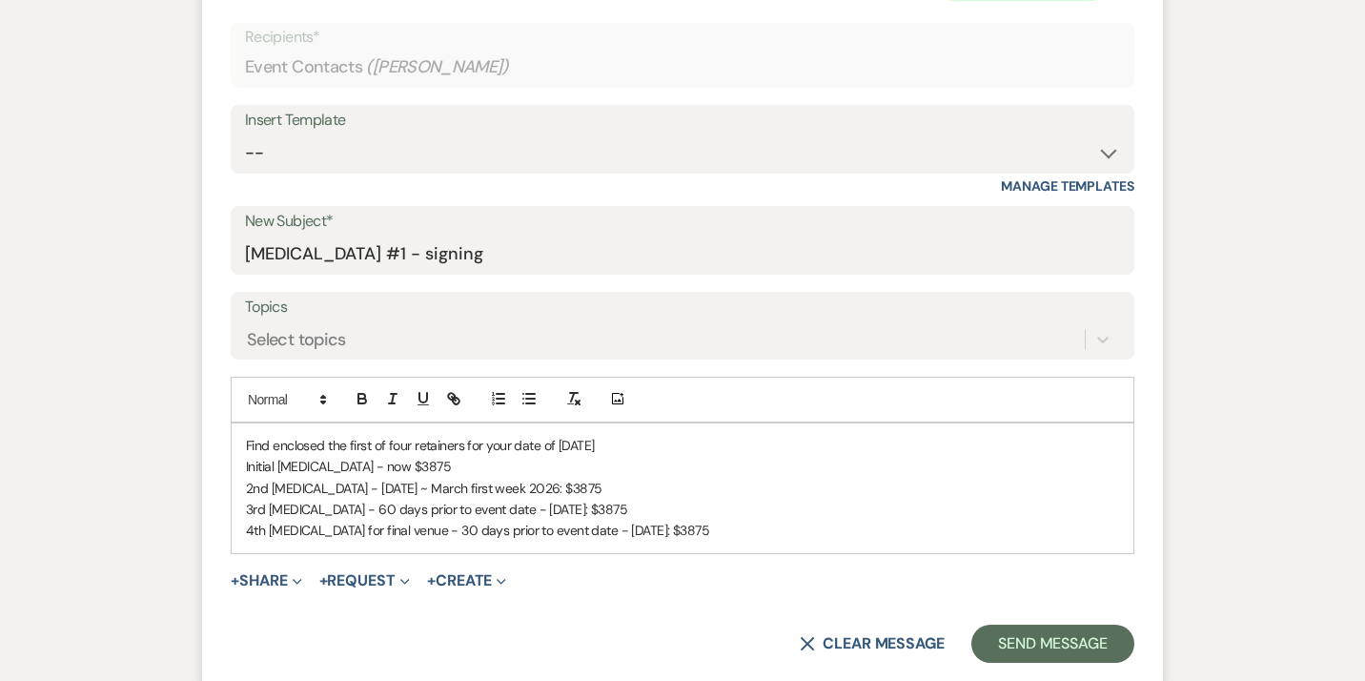
scroll to position [799, 0]
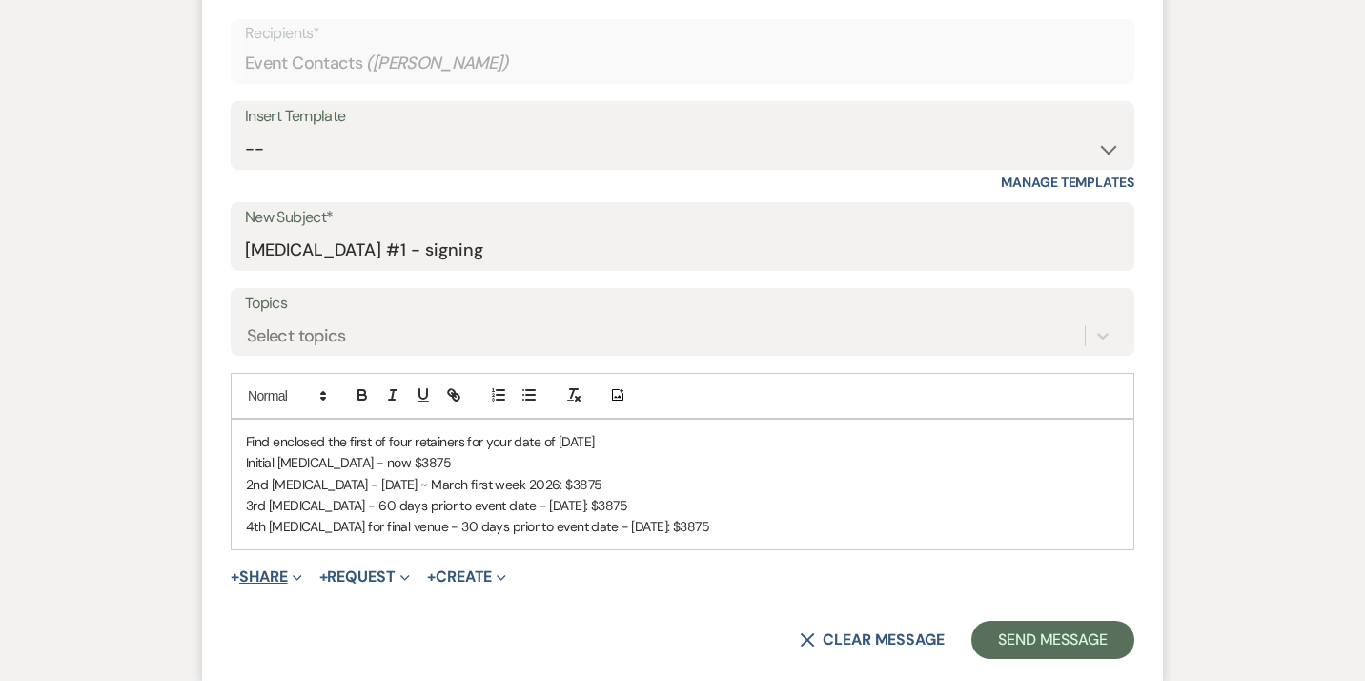
click at [267, 576] on button "+ Share Expand" at bounding box center [266, 576] width 71 height 15
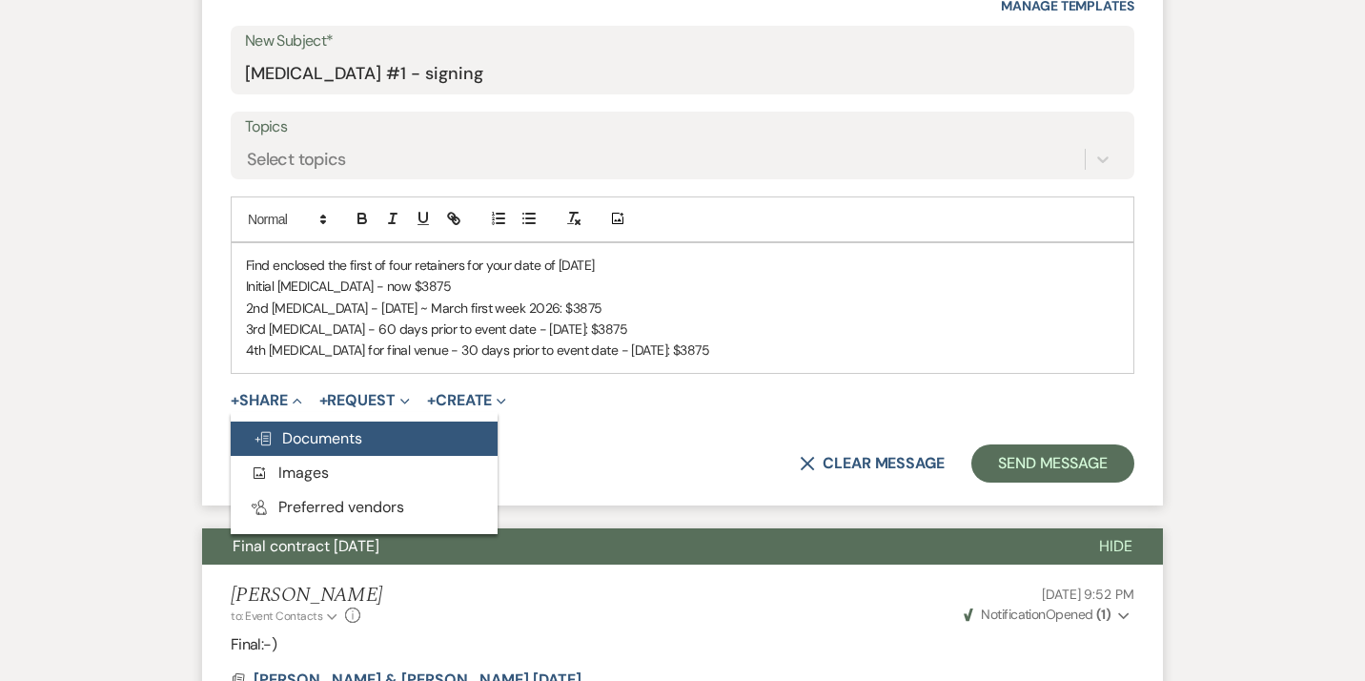
scroll to position [977, 0]
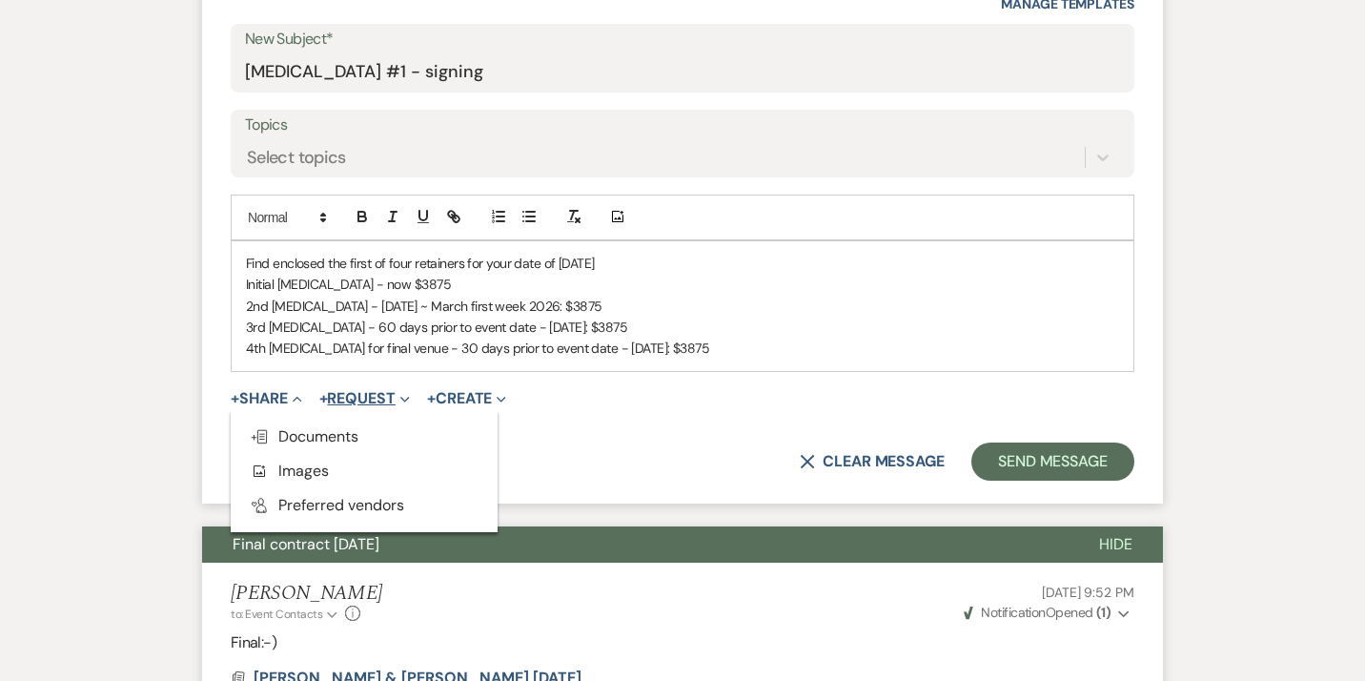
click at [356, 399] on button "+ Request Expand" at bounding box center [364, 398] width 91 height 15
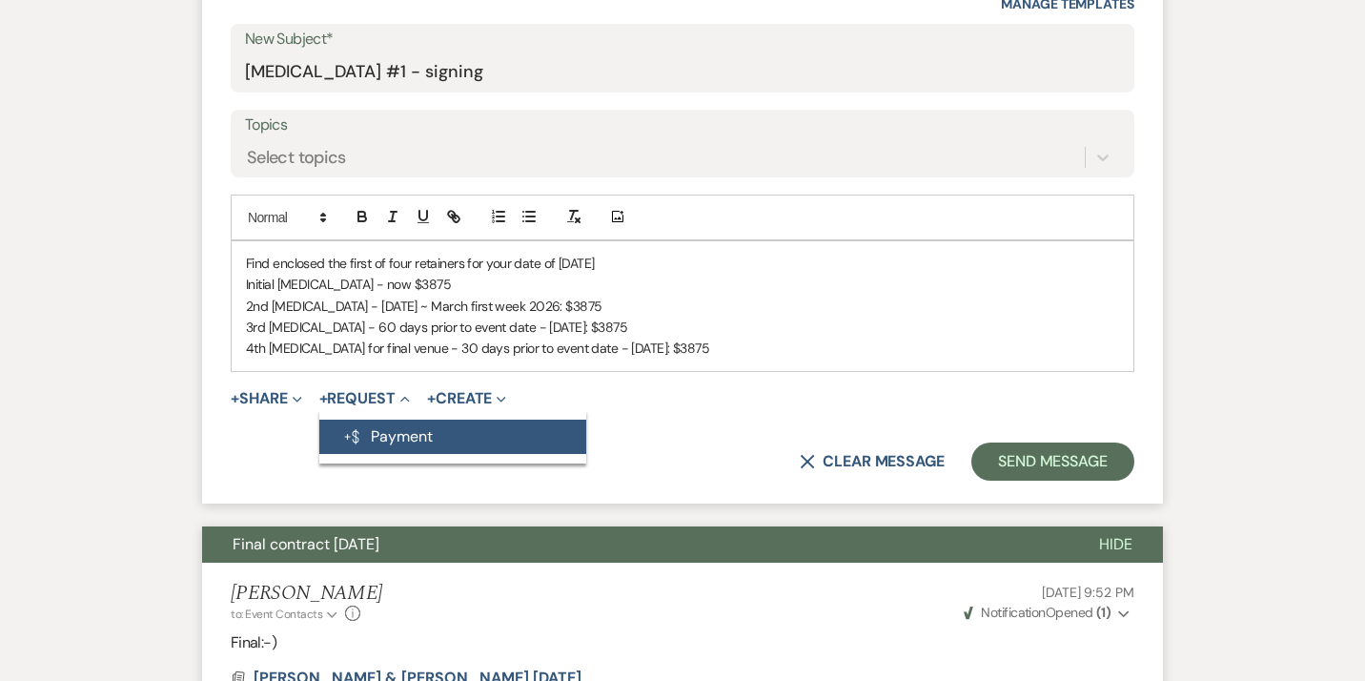
click at [376, 433] on button "Generate Payment Payment" at bounding box center [452, 436] width 267 height 34
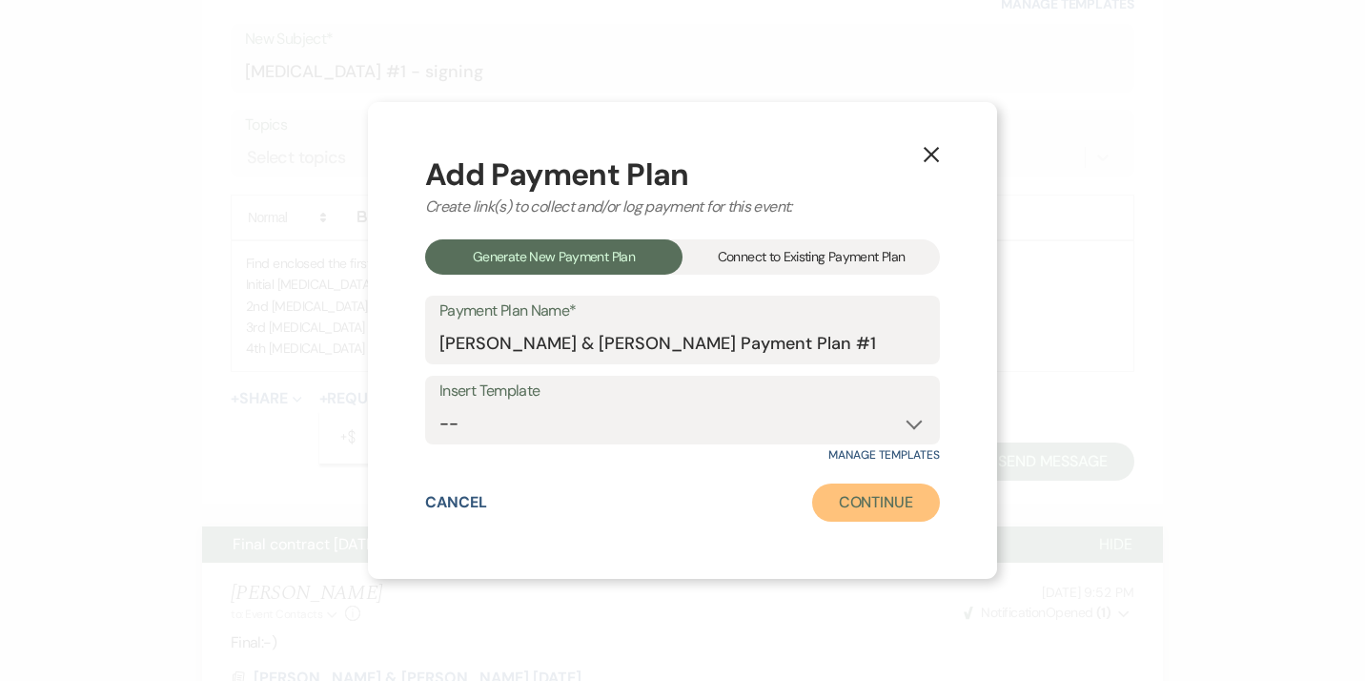
click at [882, 514] on button "Continue" at bounding box center [876, 502] width 128 height 38
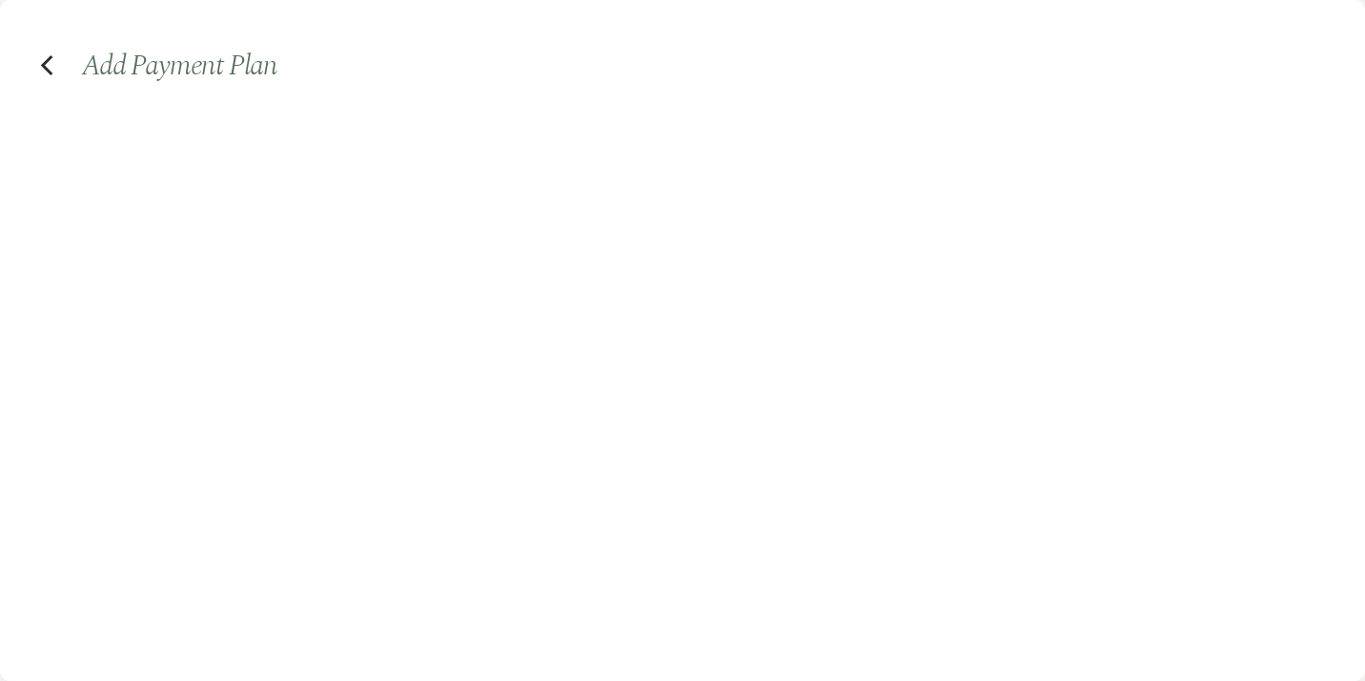
select select "2"
select select "percentage"
select select "false"
select select "client"
select select "weeks"
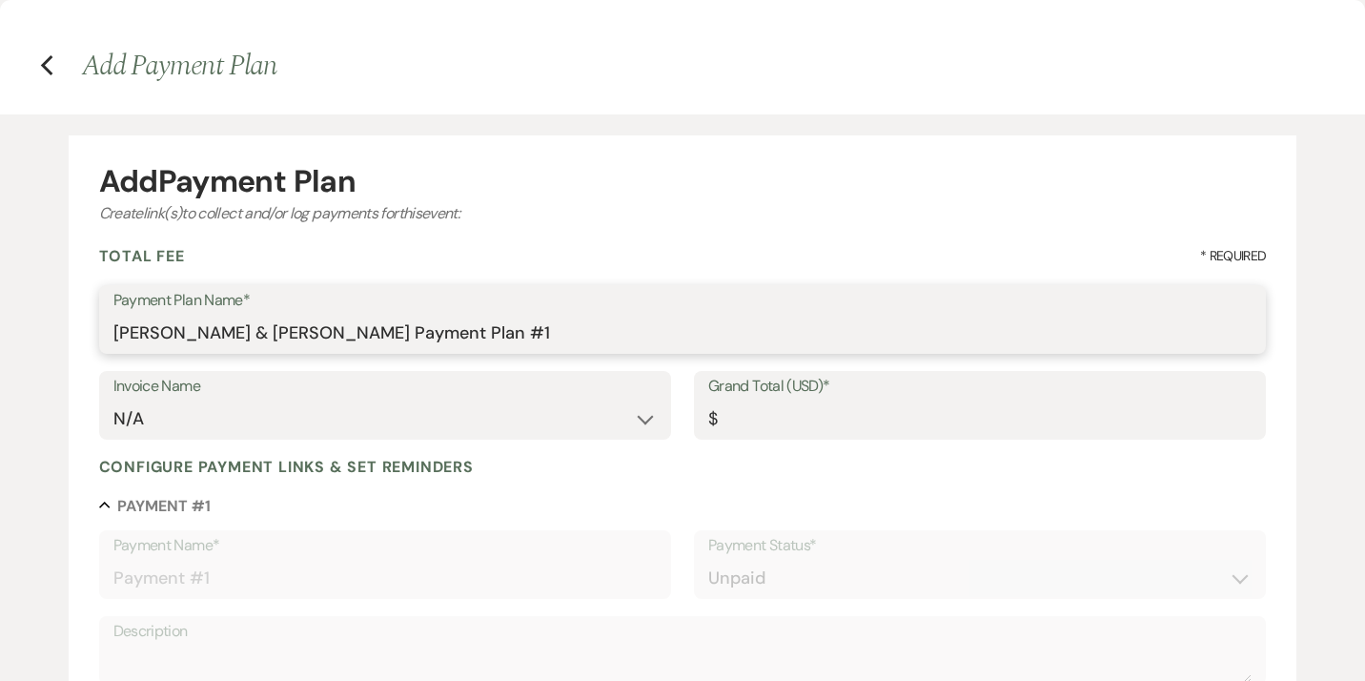
click at [515, 334] on input "[PERSON_NAME] & [PERSON_NAME] Payment Plan #1" at bounding box center [682, 333] width 1139 height 37
type input "[PERSON_NAME] & [PERSON_NAME] Payment Plan #1 Initial [MEDICAL_DATA]"
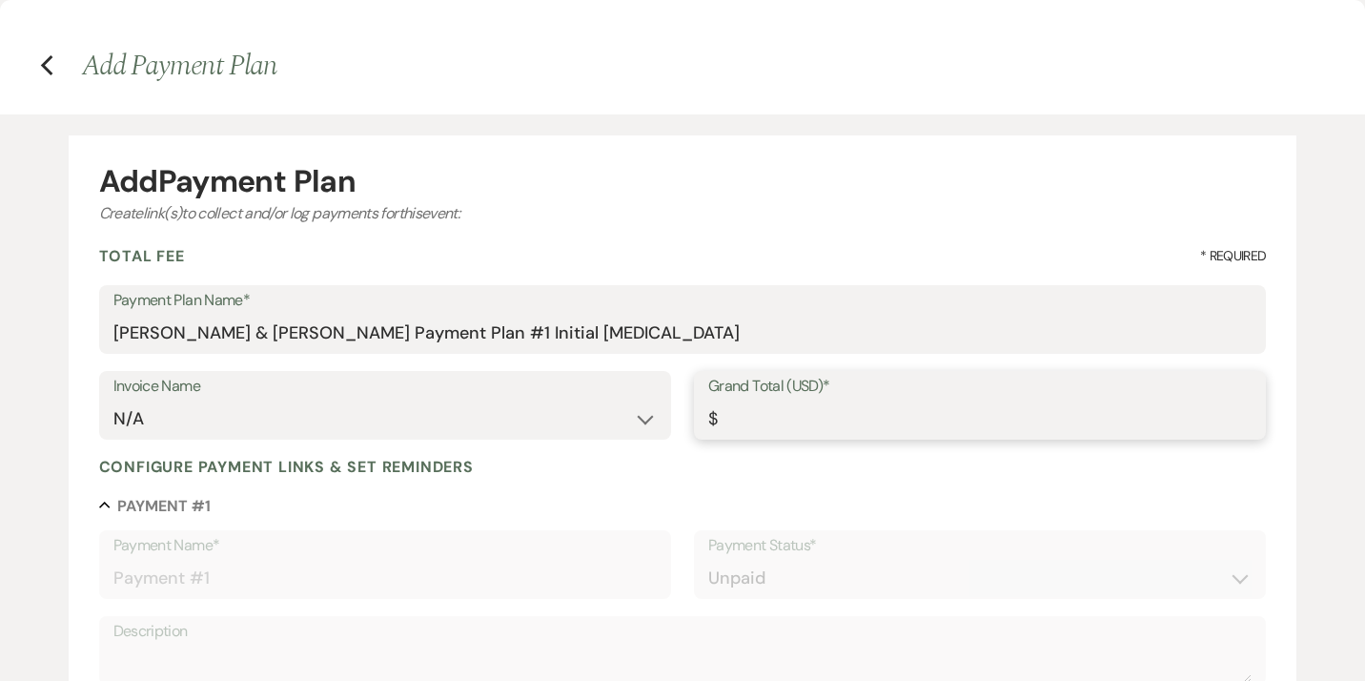
click at [752, 411] on input "Grand Total (USD)*" at bounding box center [979, 418] width 543 height 37
type input "3"
type input "3.00"
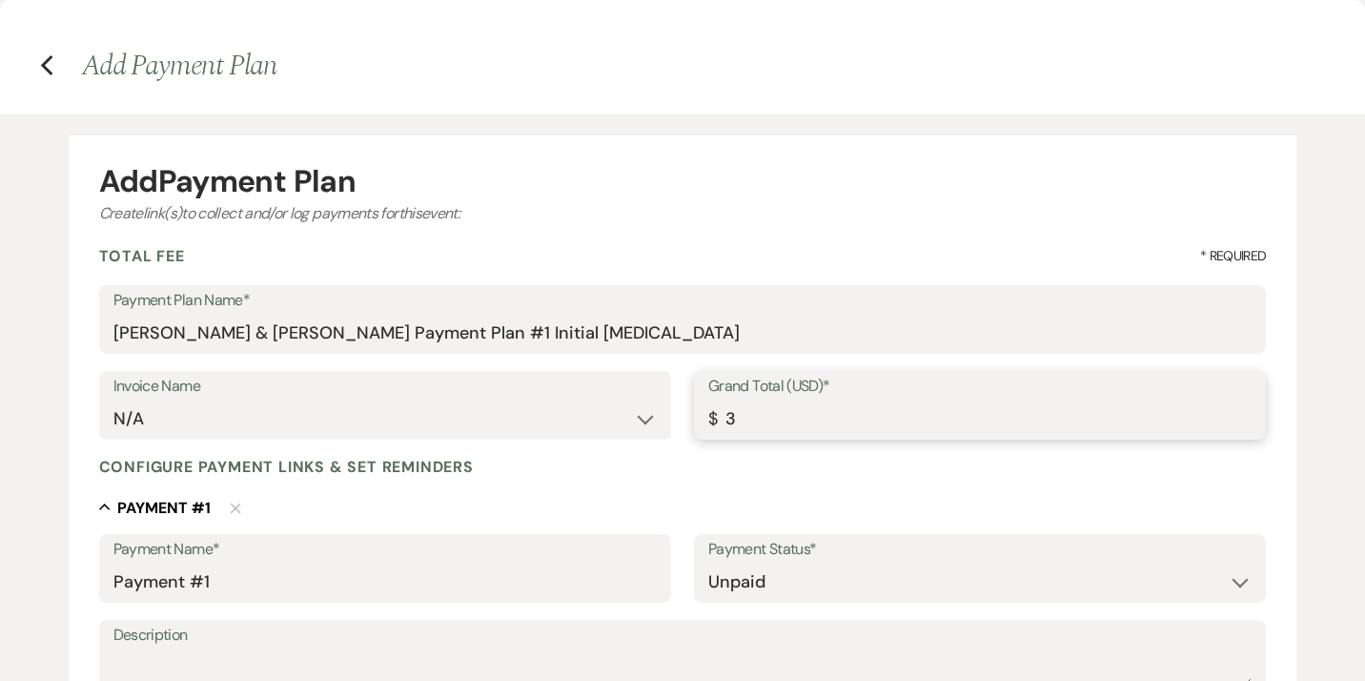
type input "38"
type input "38.00"
type input "387"
type input "387.00"
type input "3875"
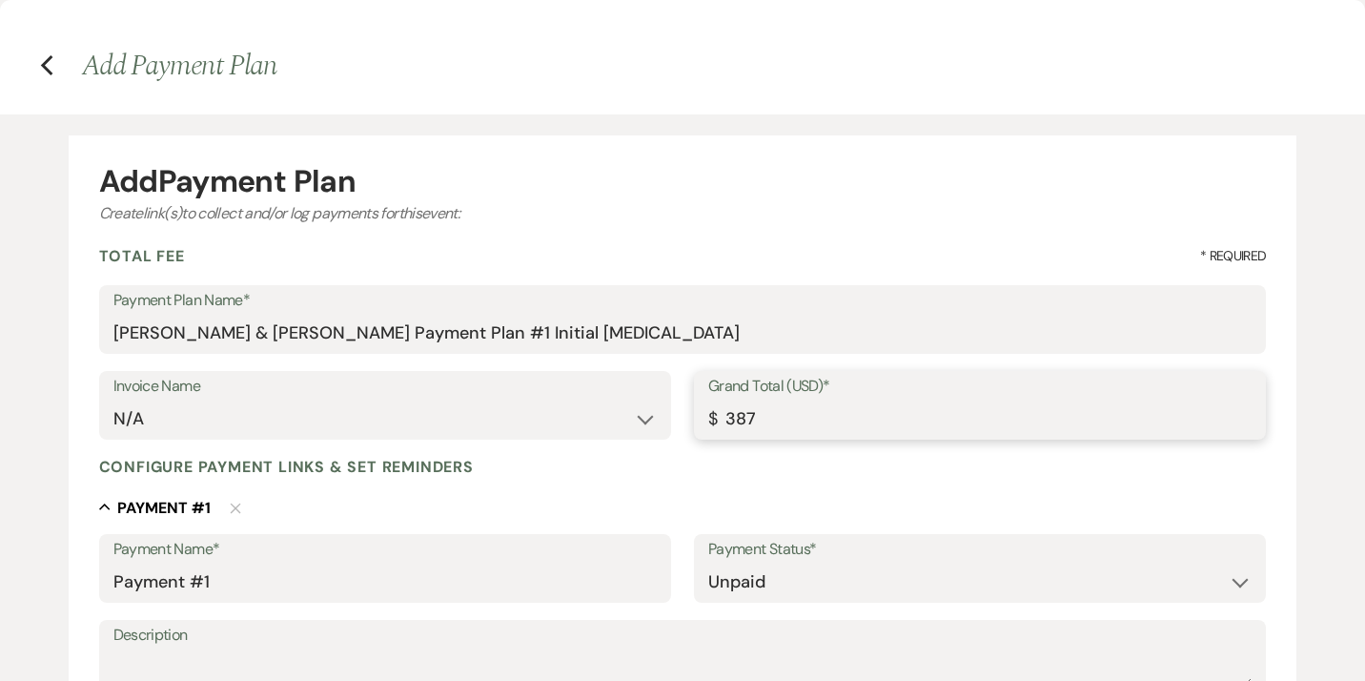
type input "3875.00"
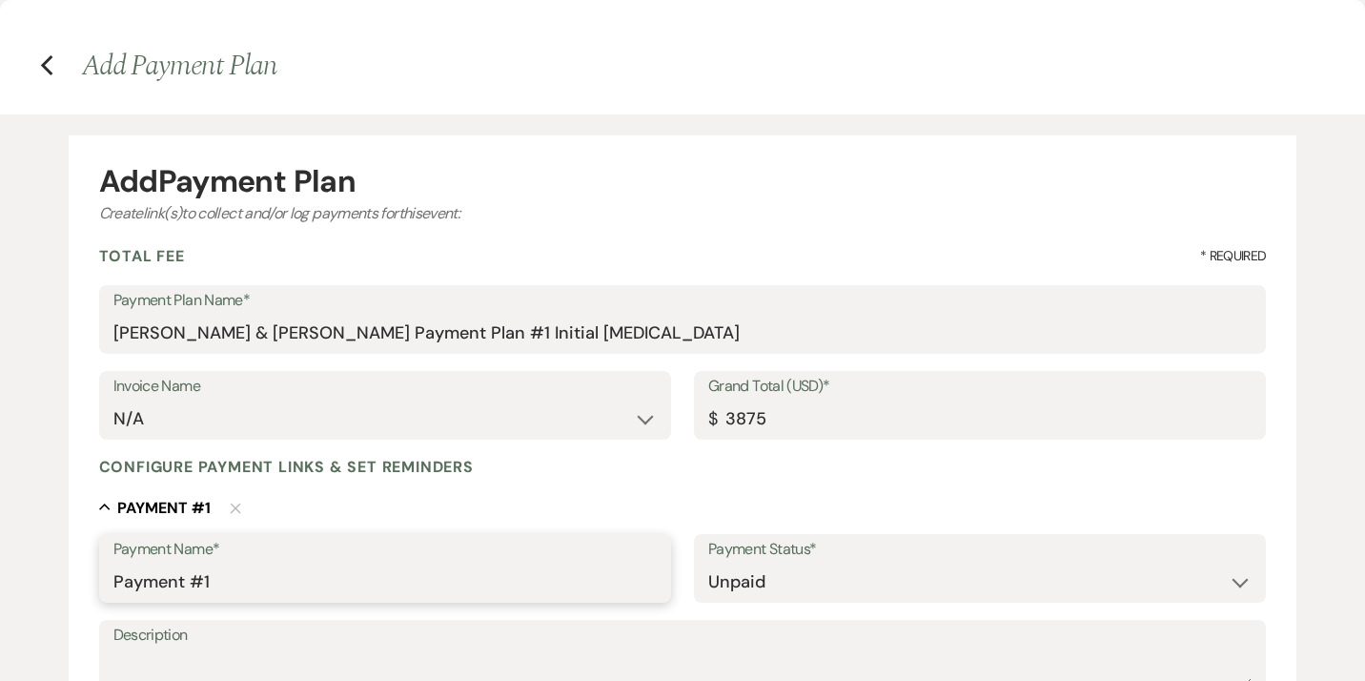
type input "3875.00"
click at [395, 592] on input "Payment #1" at bounding box center [384, 581] width 543 height 37
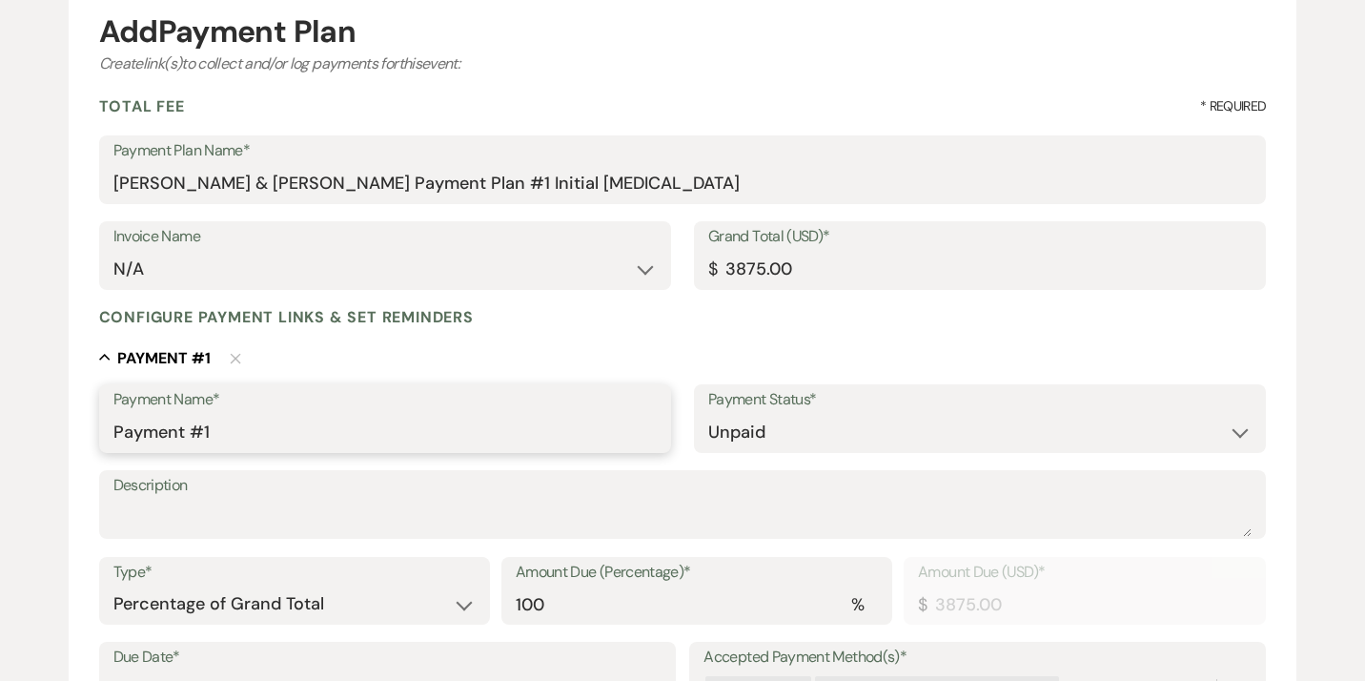
scroll to position [162, 0]
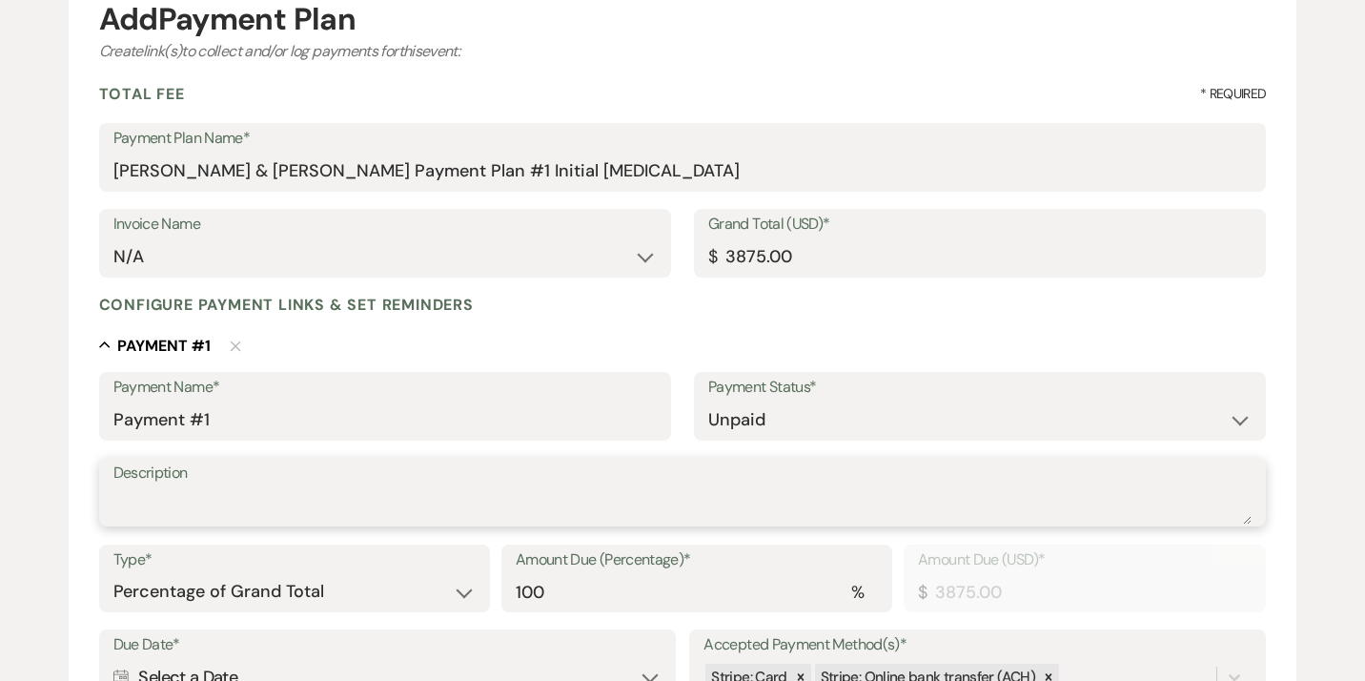
click at [333, 508] on textarea "Description" at bounding box center [682, 505] width 1139 height 38
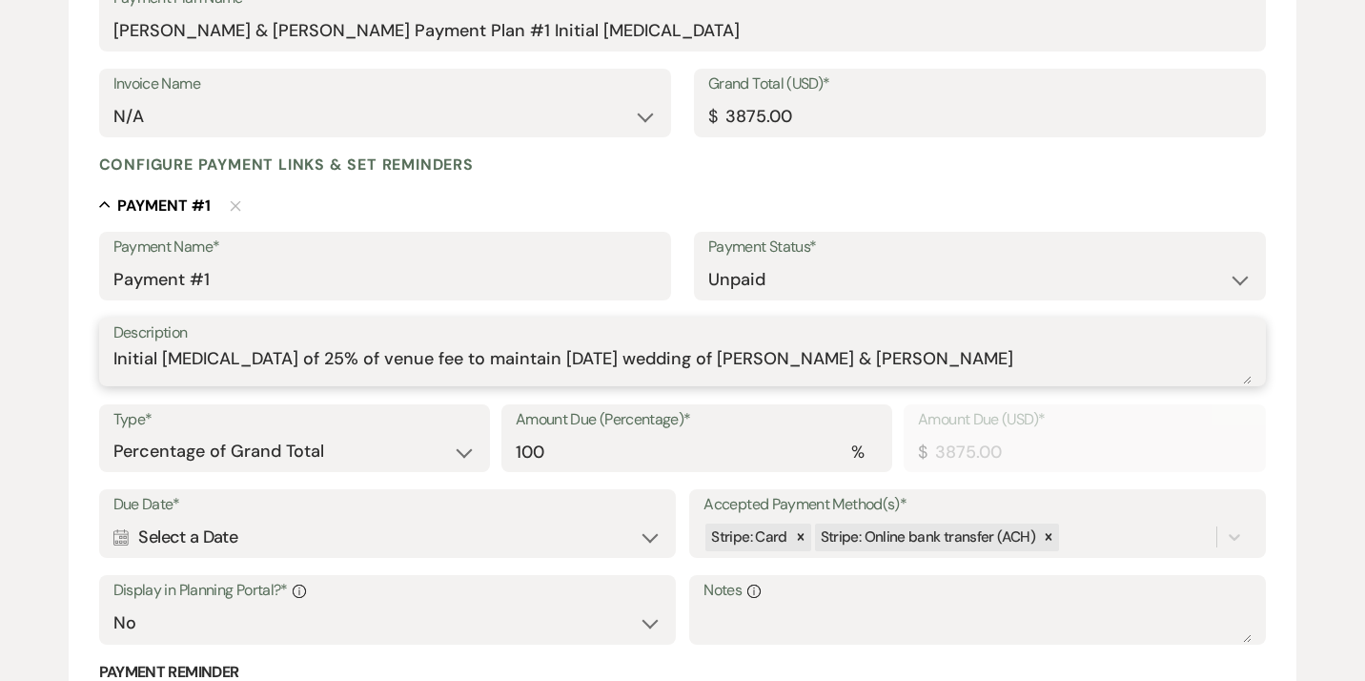
scroll to position [303, 0]
type textarea "Initial [MEDICAL_DATA] of 25% of venue fee to maintain [DATE] wedding of [PERSO…"
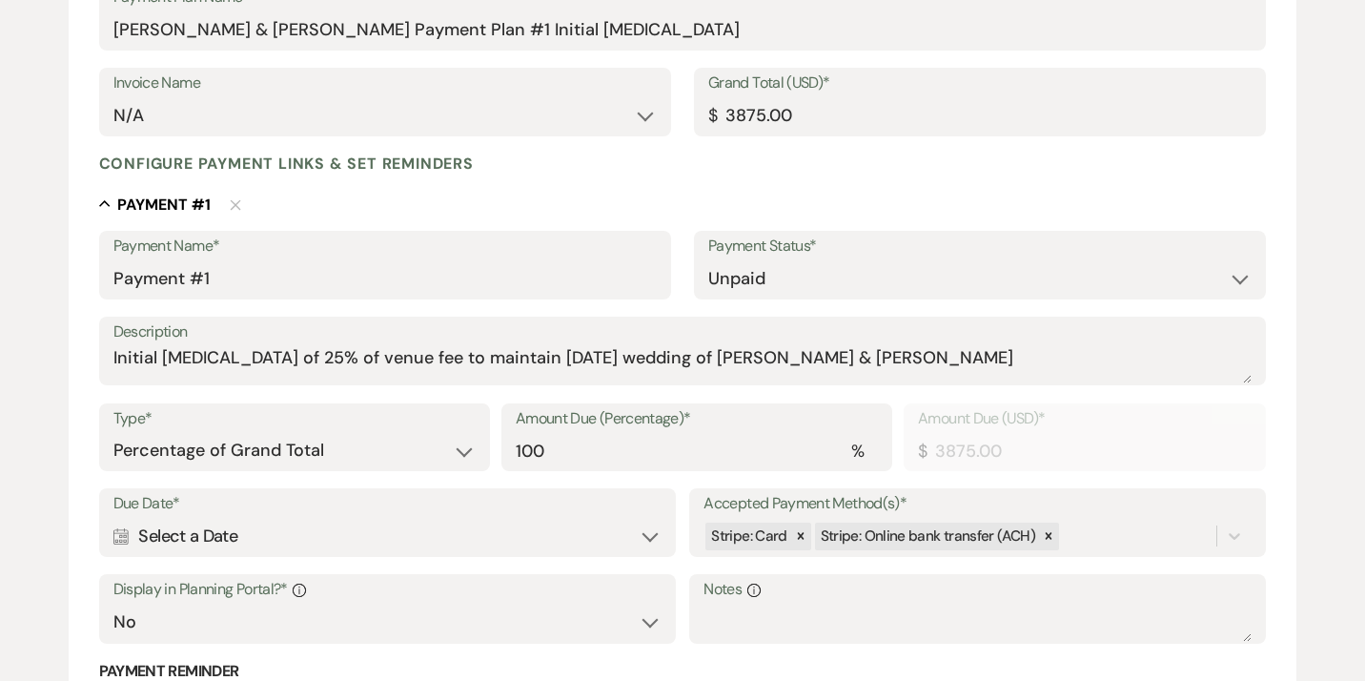
click at [442, 543] on div "Calendar Select a Date Expand" at bounding box center [387, 536] width 548 height 37
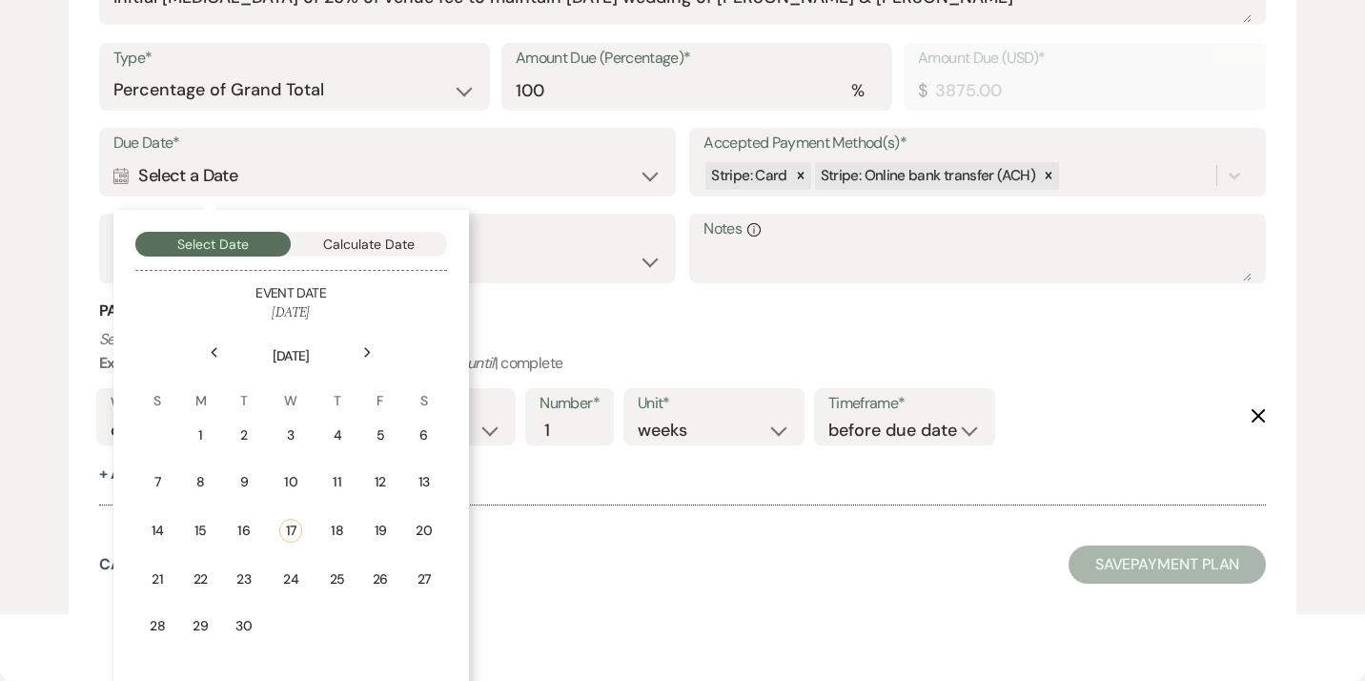
scroll to position [669, 0]
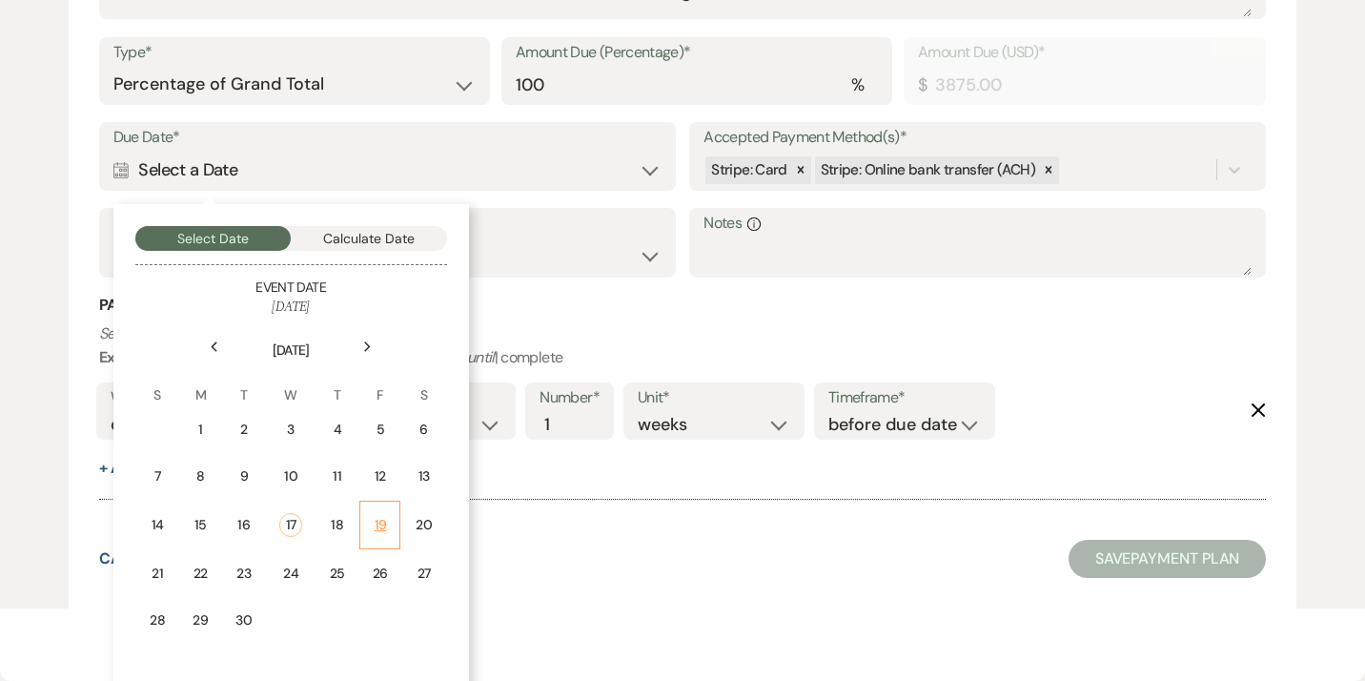
click at [387, 531] on div "19" at bounding box center [380, 525] width 16 height 20
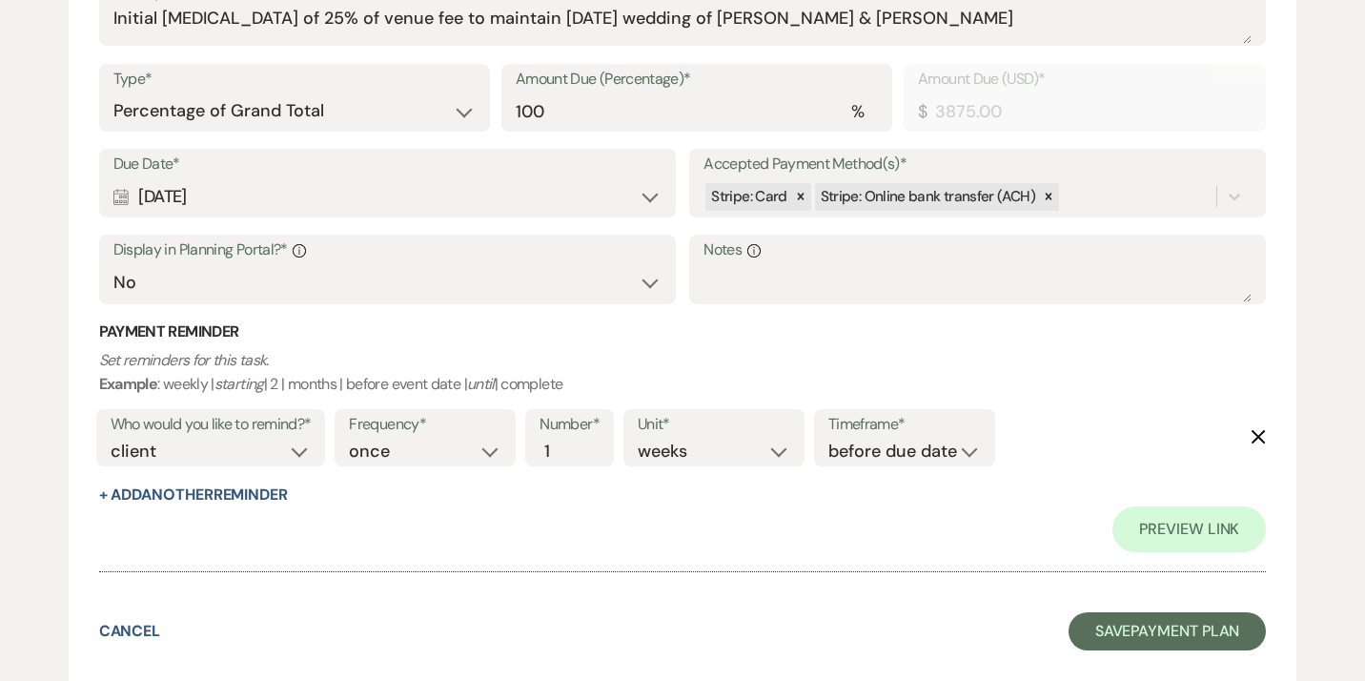
scroll to position [596, 0]
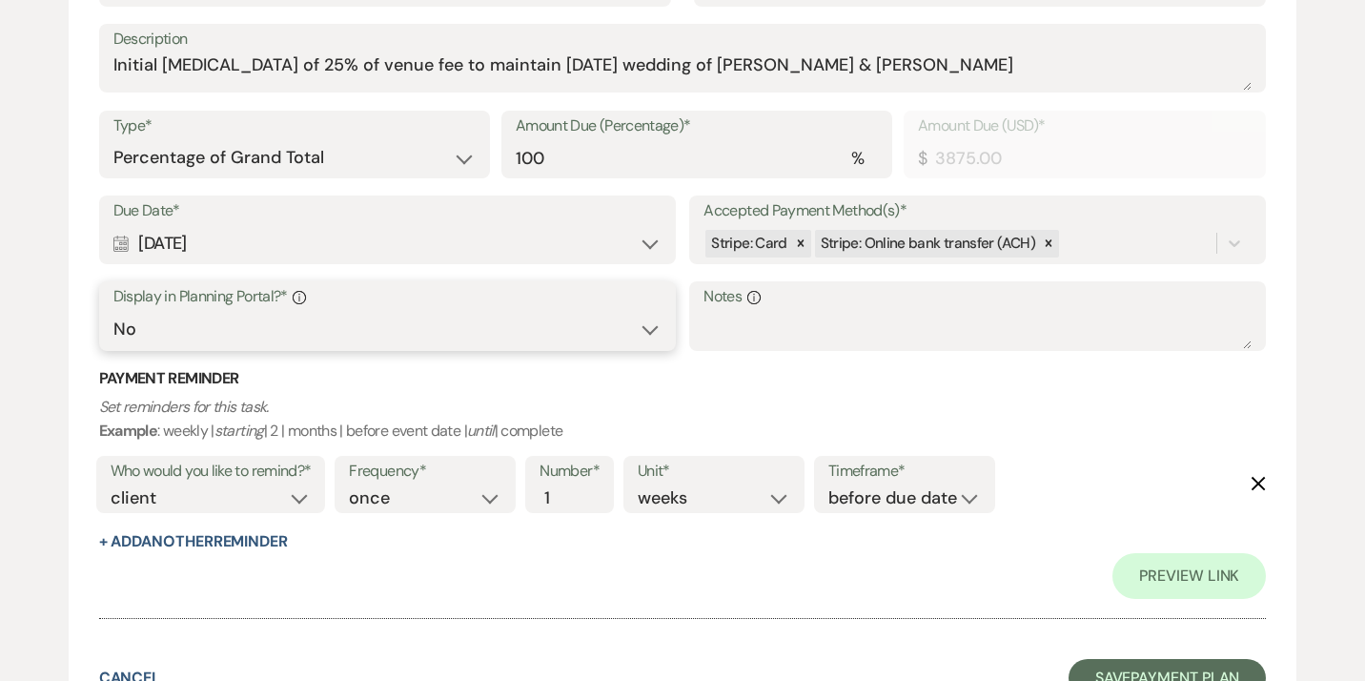
select select "true"
click option "Yes" at bounding box center [0, 0] width 0 height 0
click at [795, 247] on icon at bounding box center [800, 242] width 13 height 13
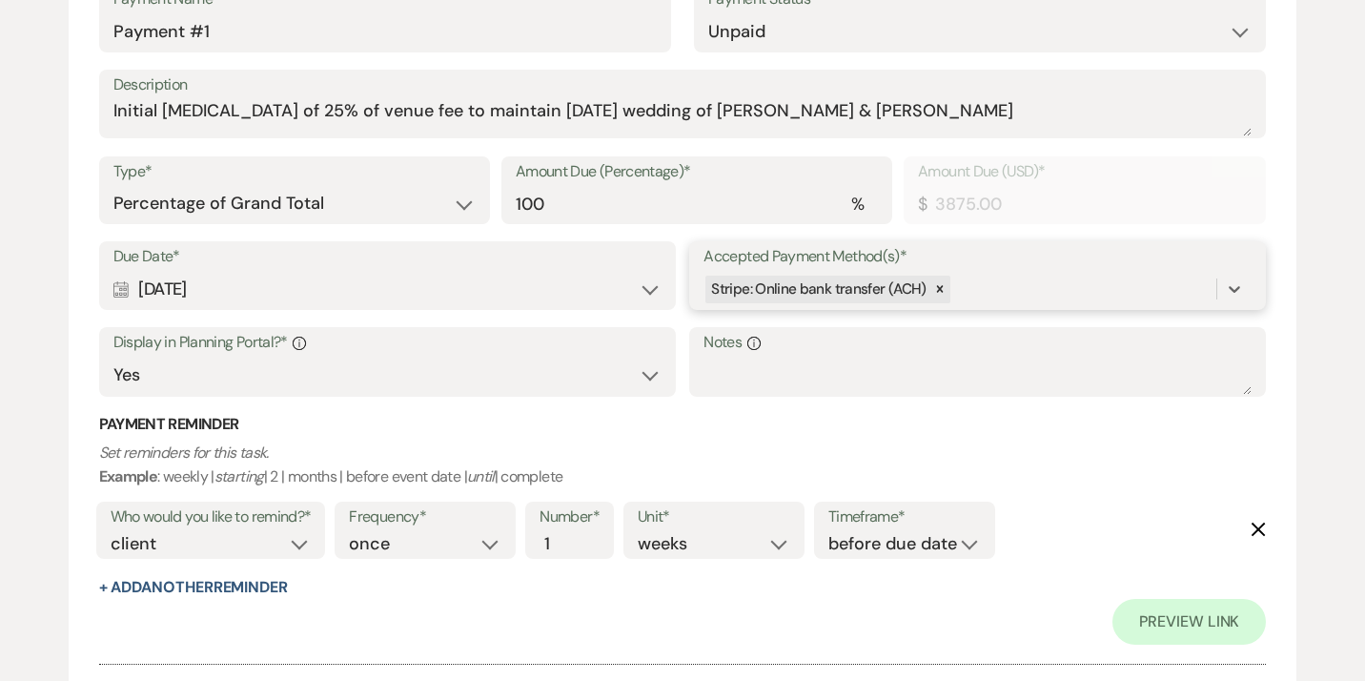
scroll to position [641, 0]
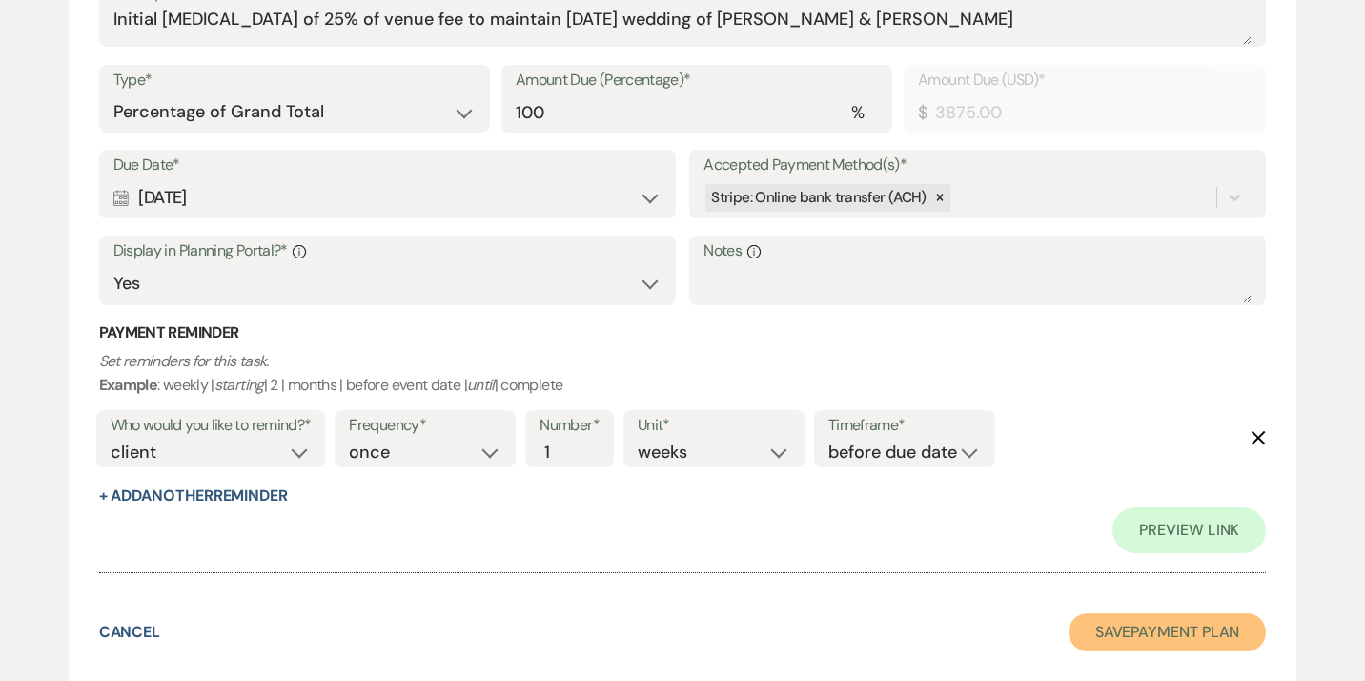
click at [1122, 644] on button "Save Payment Plan" at bounding box center [1167, 632] width 198 height 38
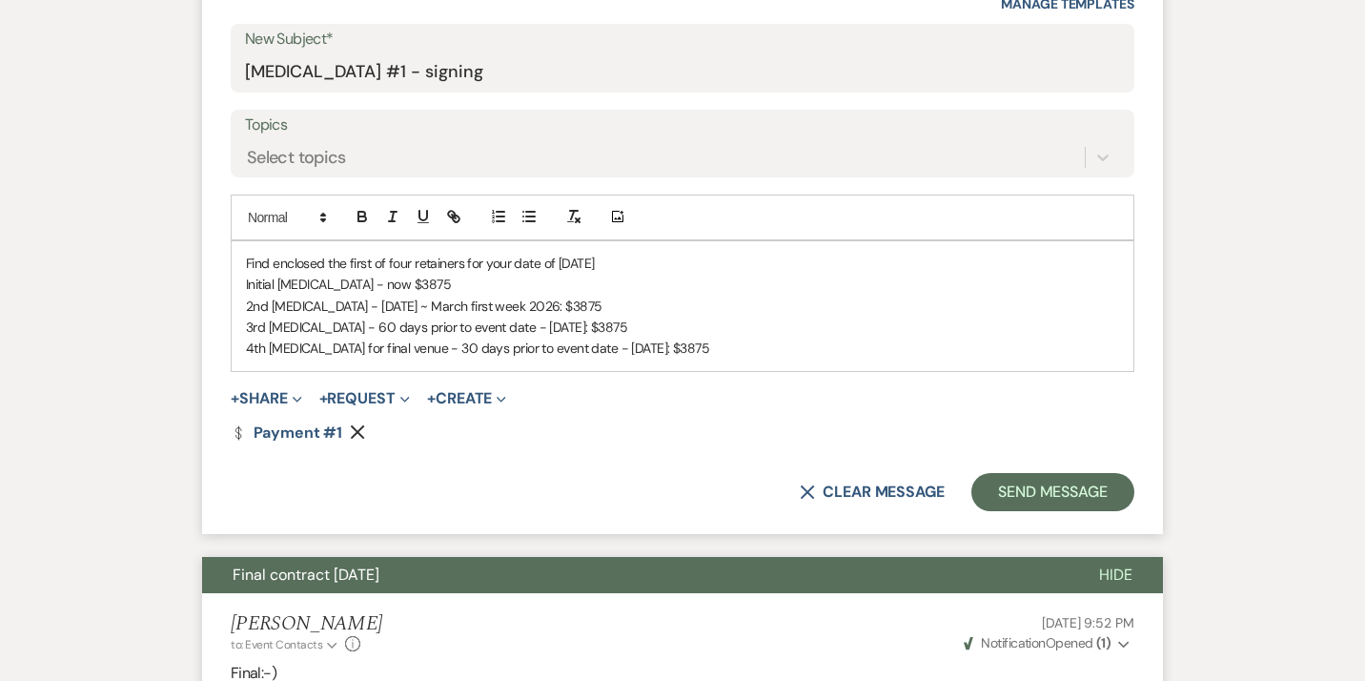
click at [714, 352] on p "4th [MEDICAL_DATA] for final venue - 30 days prior to event date - [DATE]: $3875" at bounding box center [682, 347] width 873 height 21
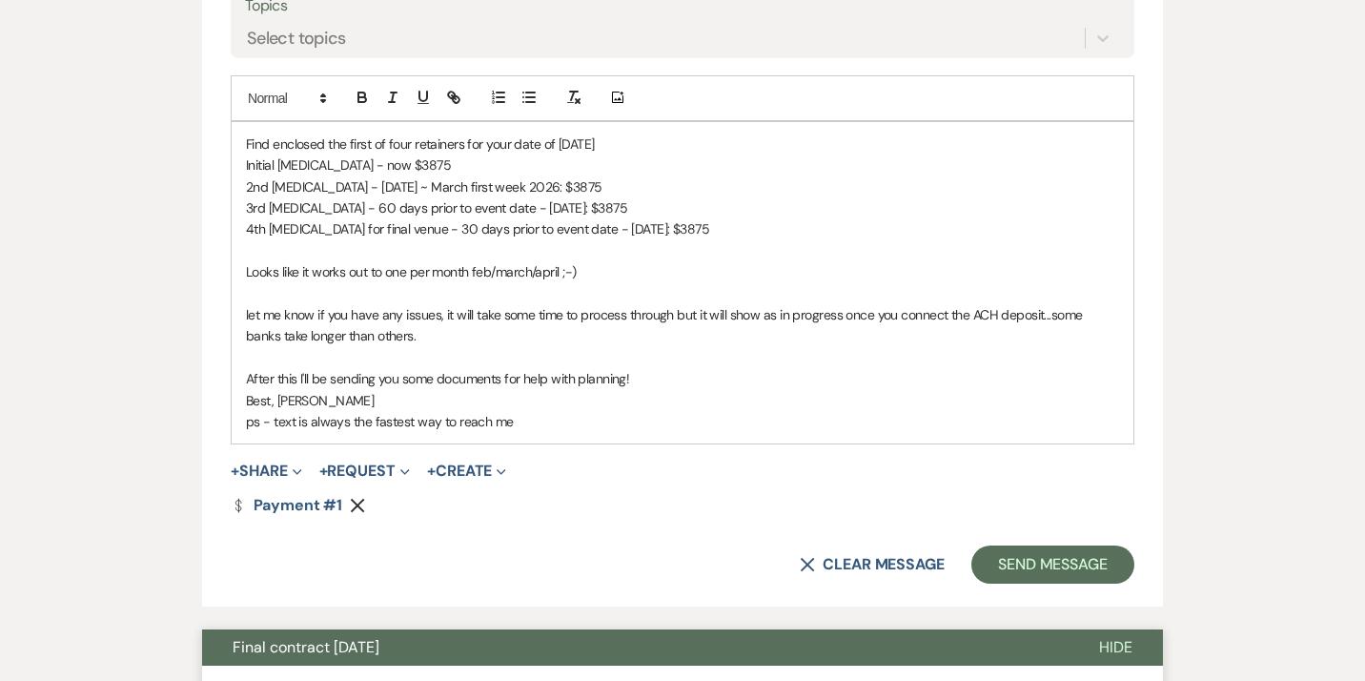
scroll to position [1103, 0]
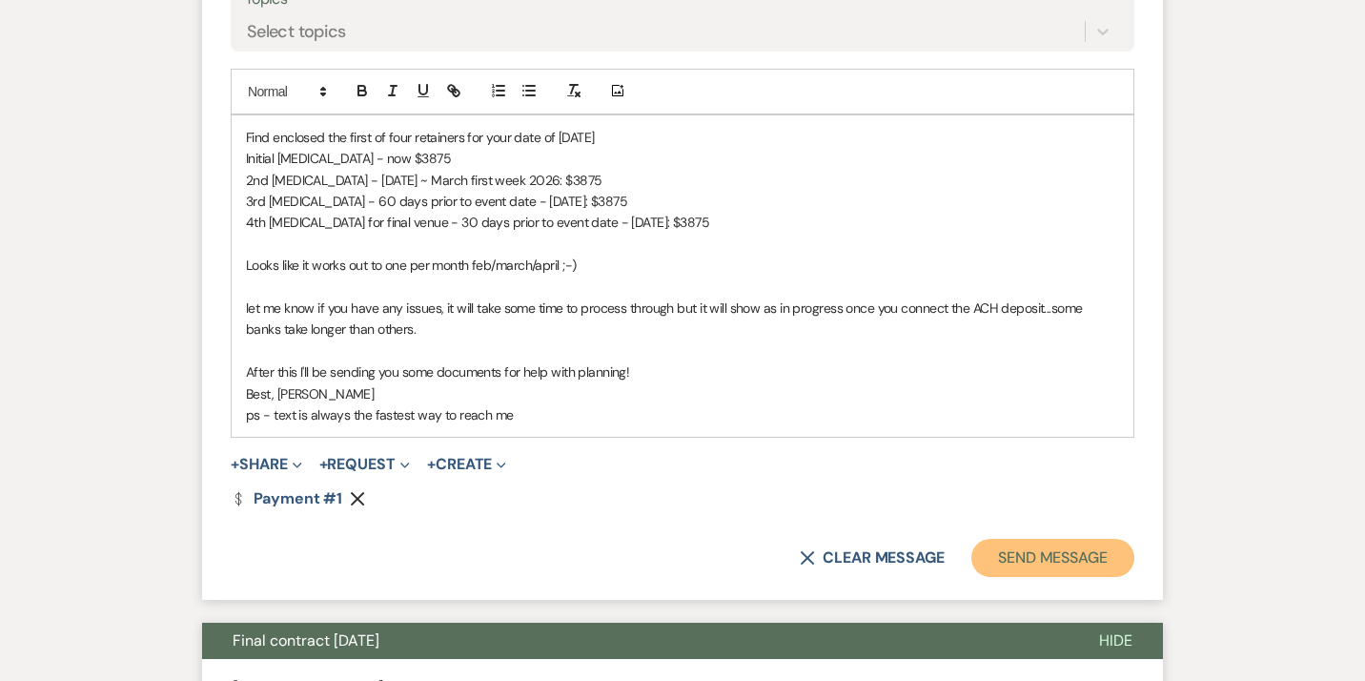
click at [1082, 561] on button "Send Message" at bounding box center [1052, 557] width 163 height 38
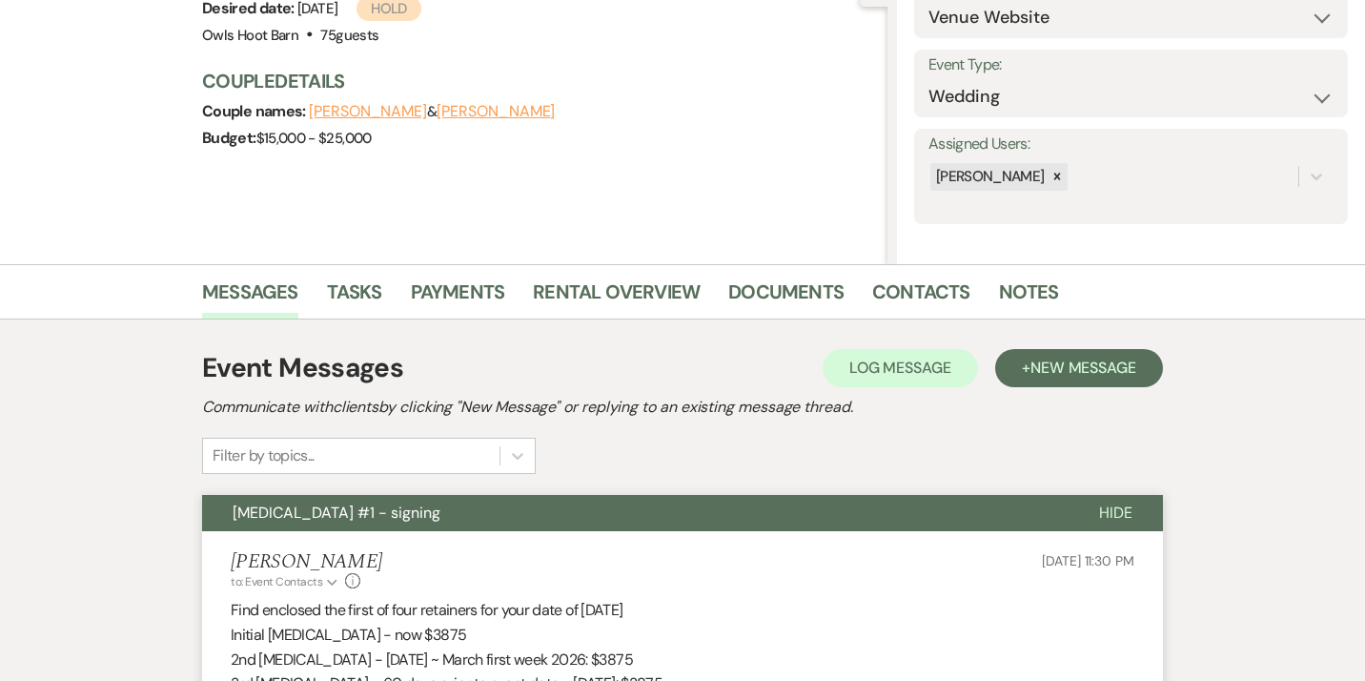
scroll to position [0, 0]
